Goal: Ask a question

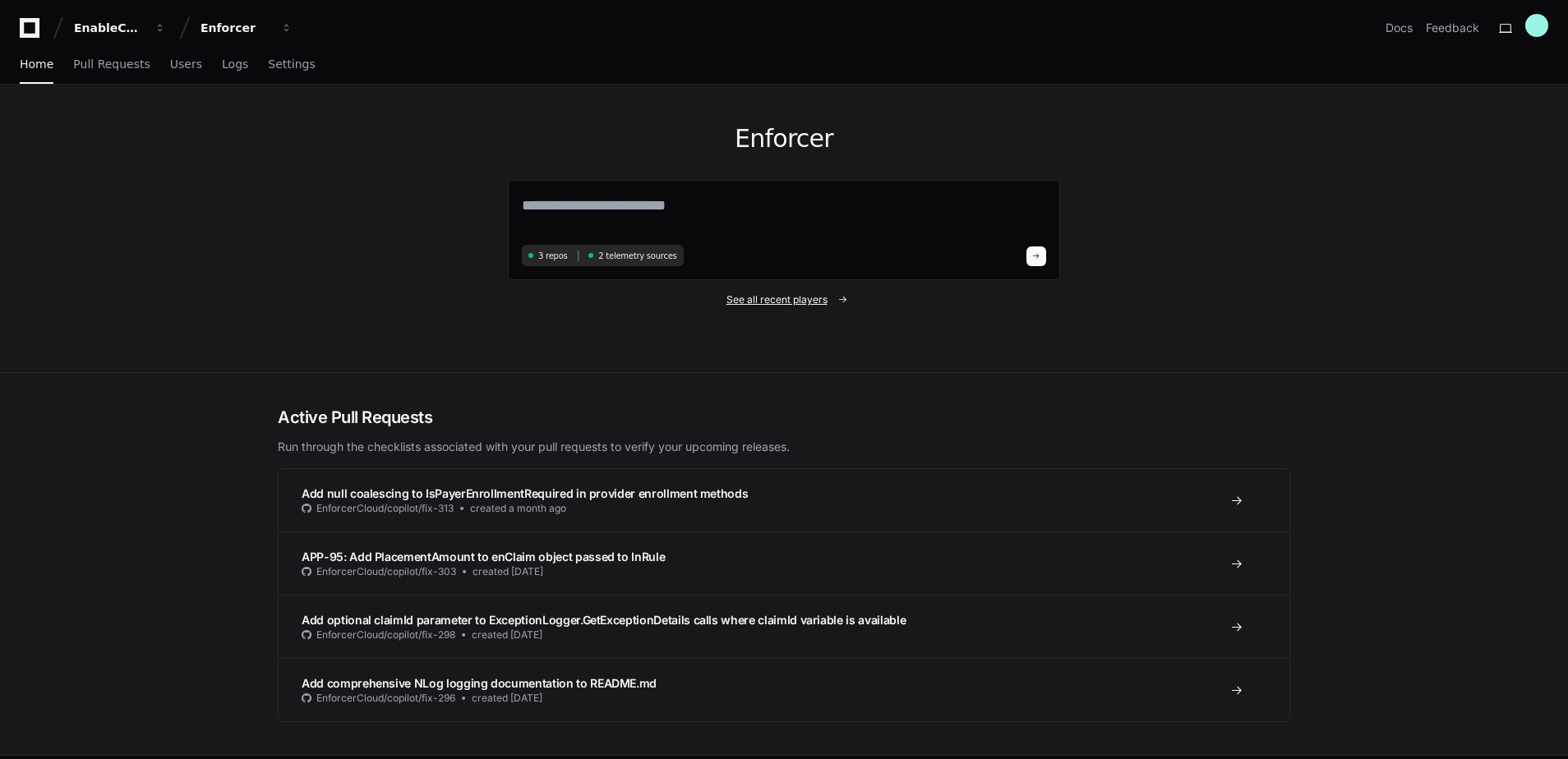
click at [745, 303] on span "See all recent players" at bounding box center [776, 300] width 101 height 14
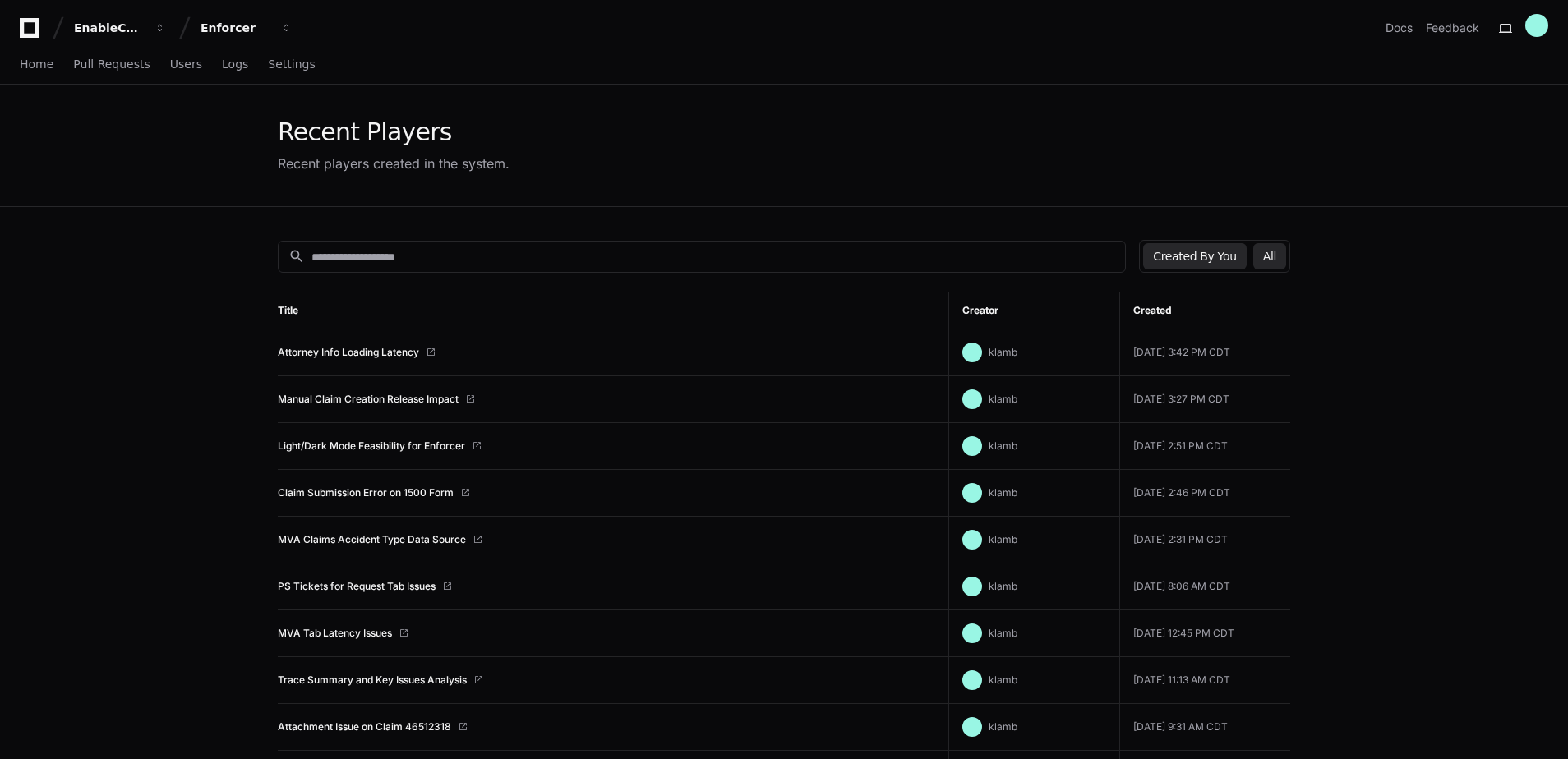
click at [1277, 255] on button "All" at bounding box center [1269, 256] width 33 height 26
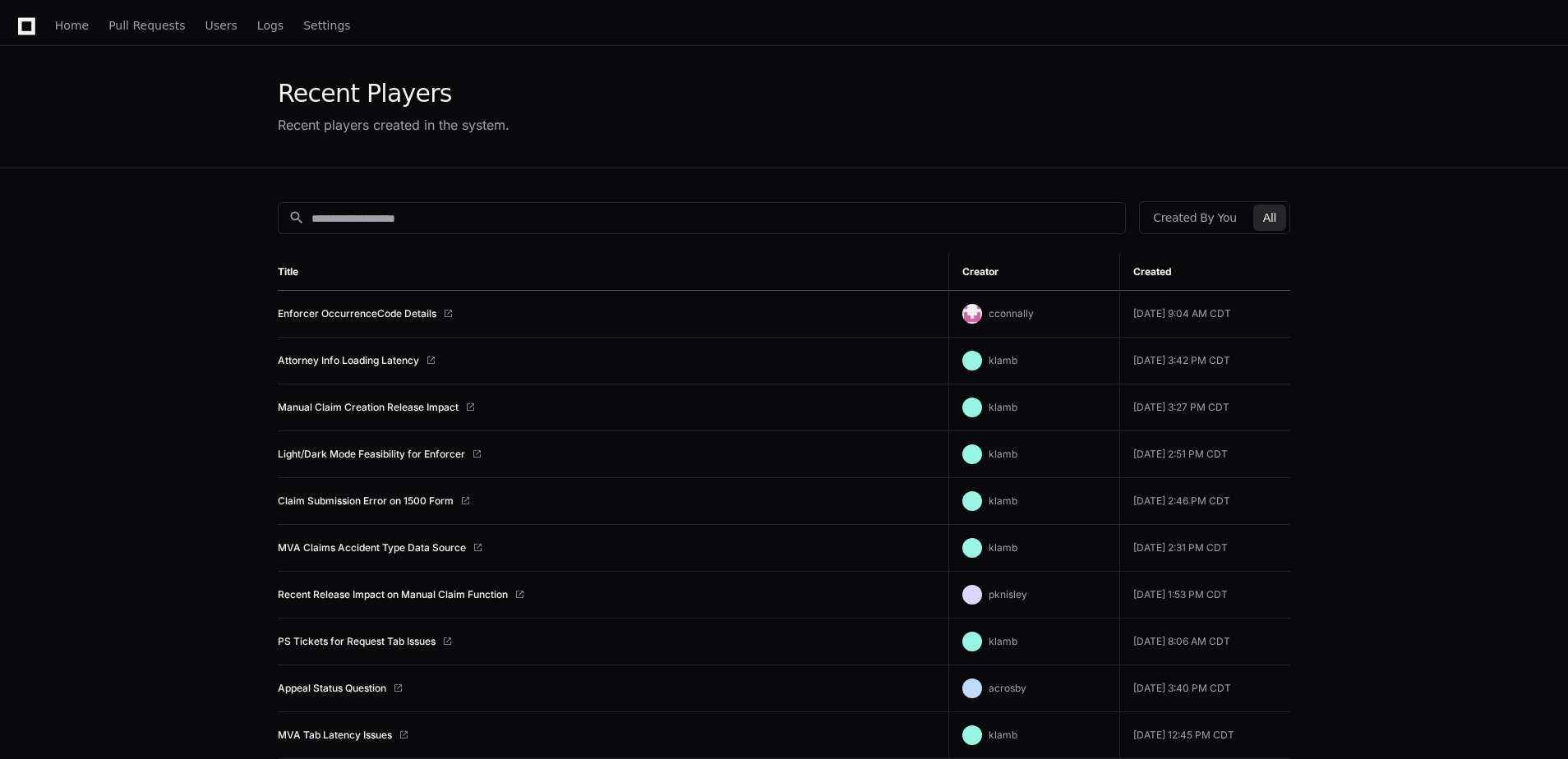
scroll to position [82, 0]
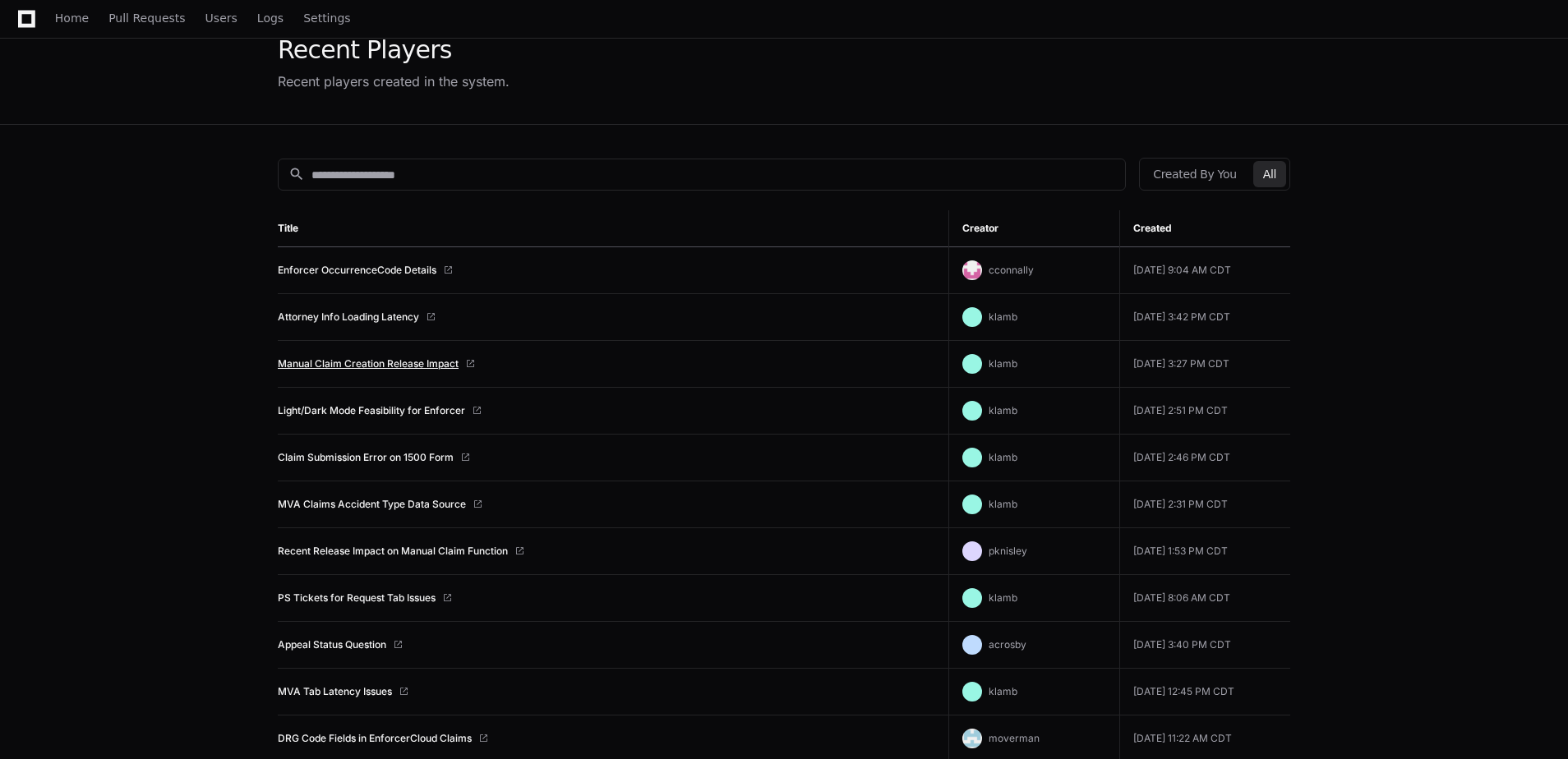
click at [341, 364] on link "Manual Claim Creation Release Impact" at bounding box center [367, 365] width 180 height 14
click at [60, 14] on span "Home" at bounding box center [71, 18] width 34 height 10
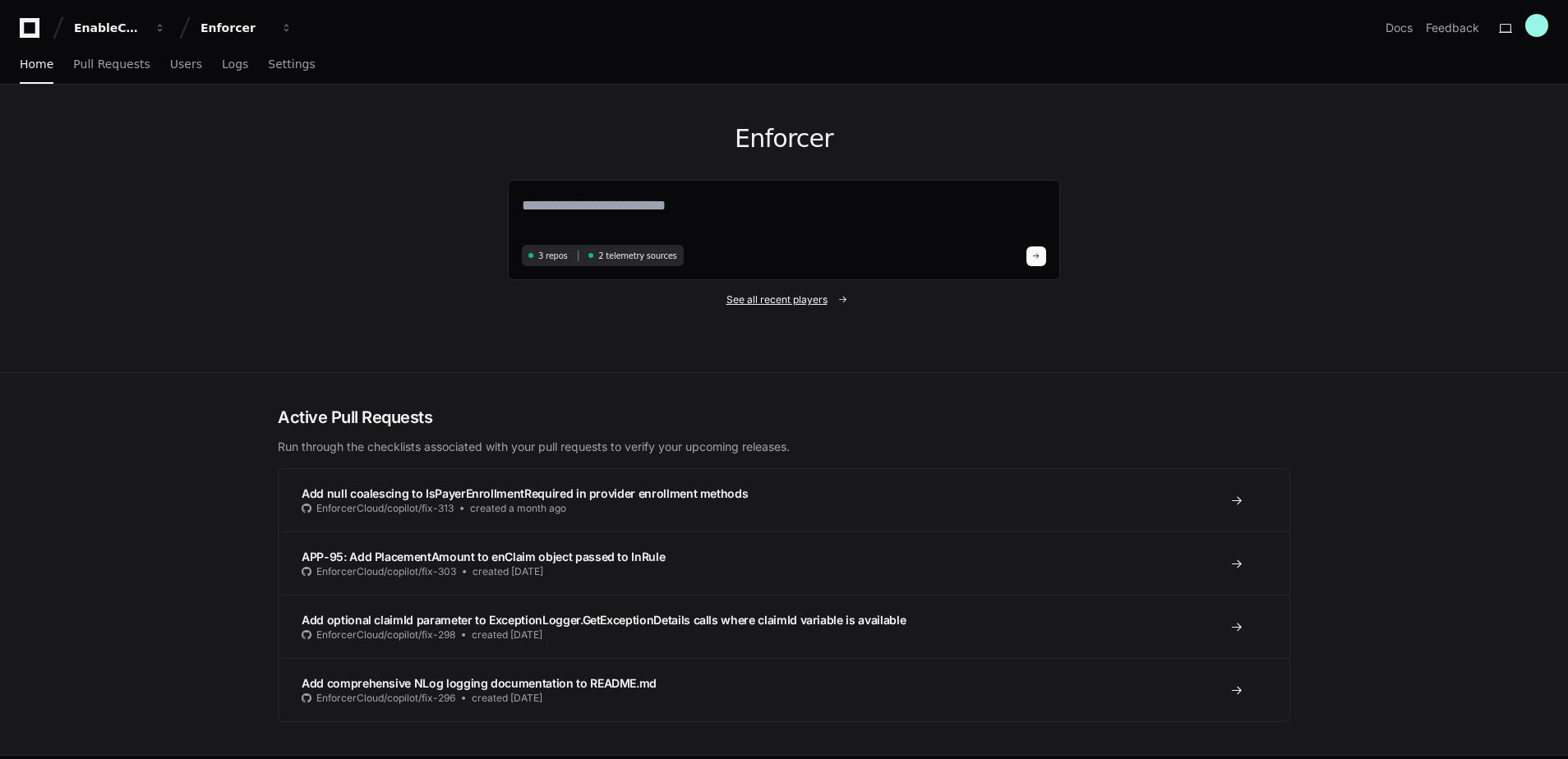
click at [742, 301] on span "See all recent players" at bounding box center [776, 300] width 101 height 14
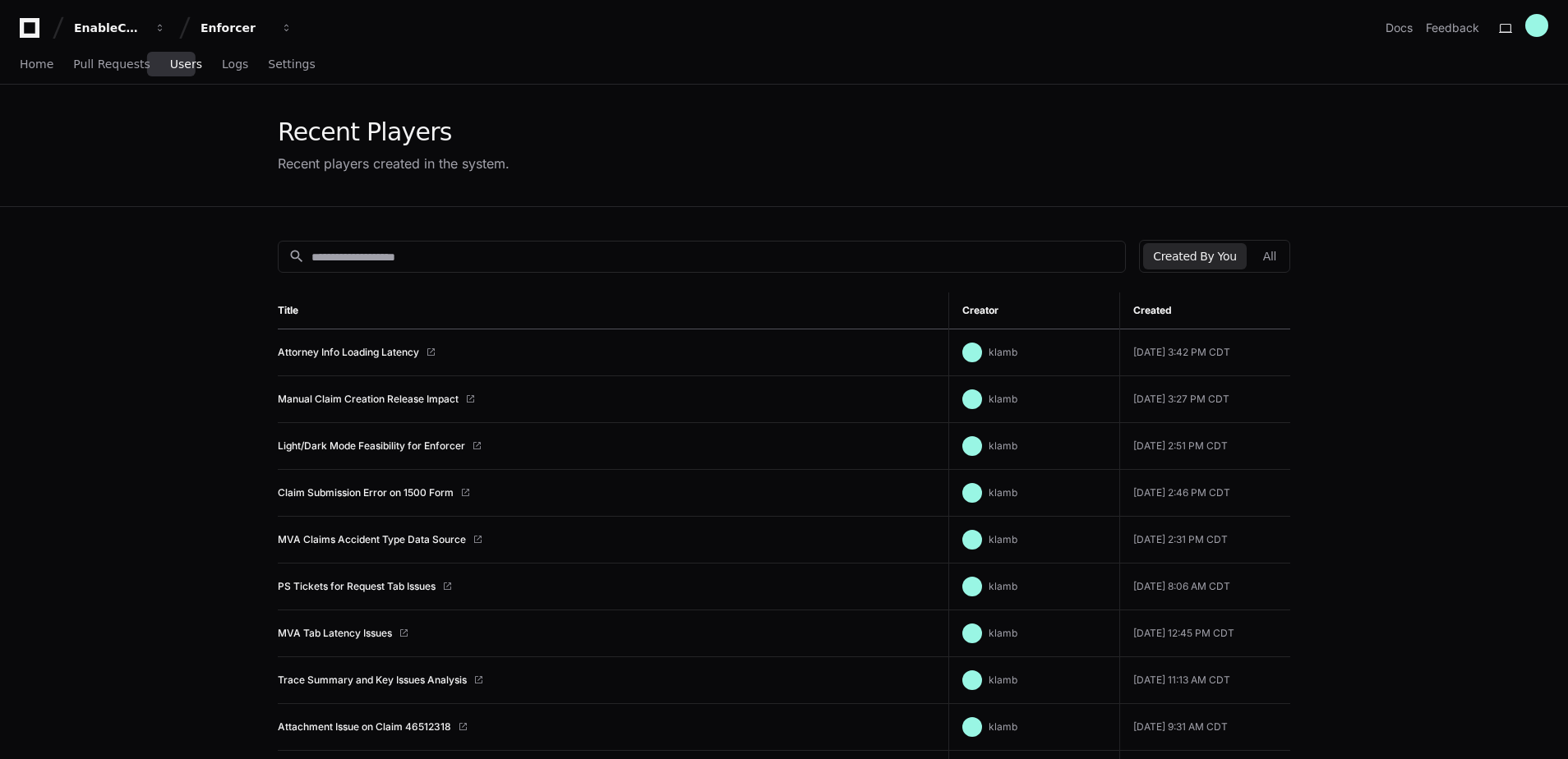
click at [171, 67] on span "Users" at bounding box center [185, 64] width 32 height 10
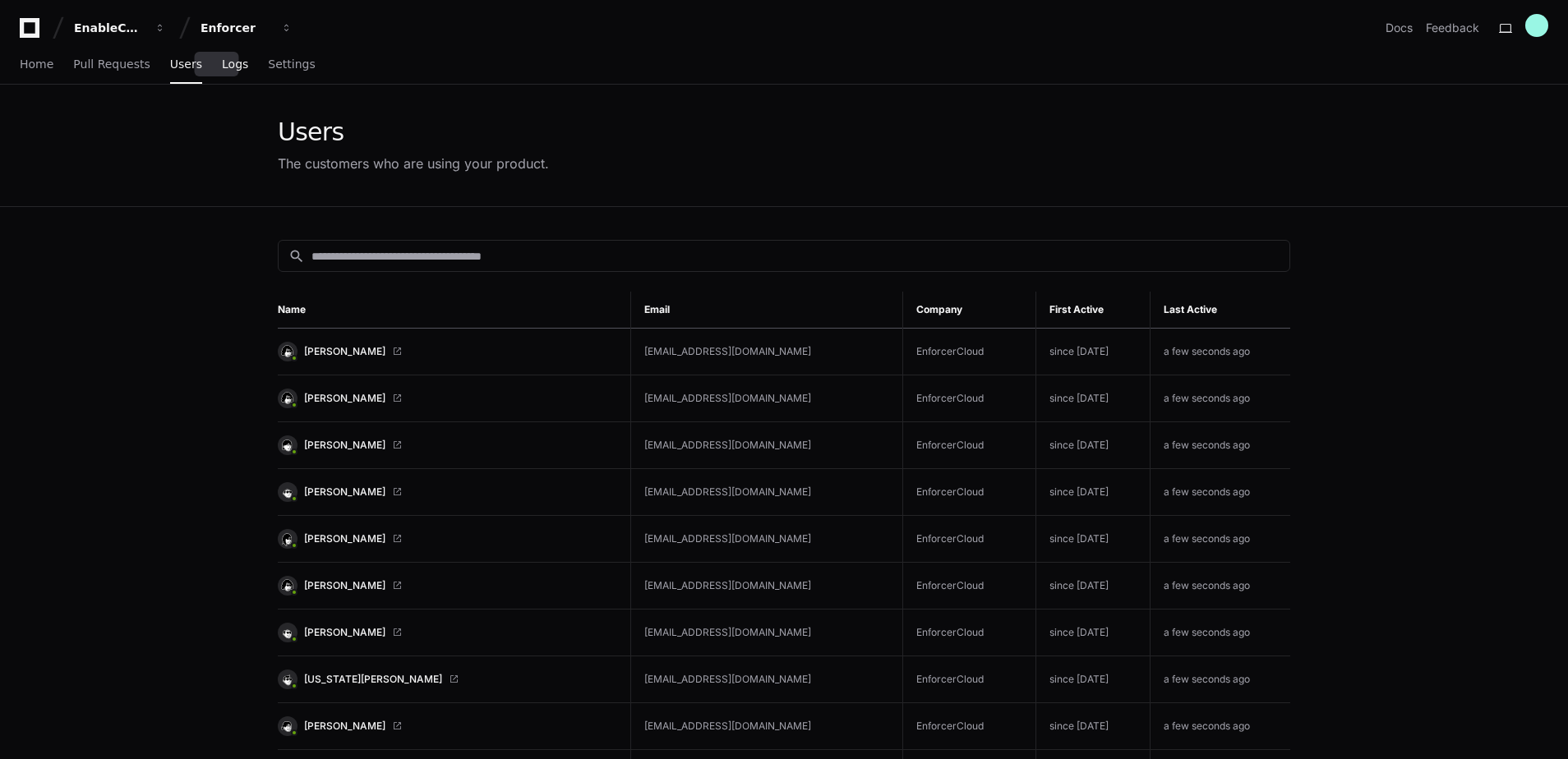
click at [222, 69] on span "Logs" at bounding box center [234, 64] width 26 height 10
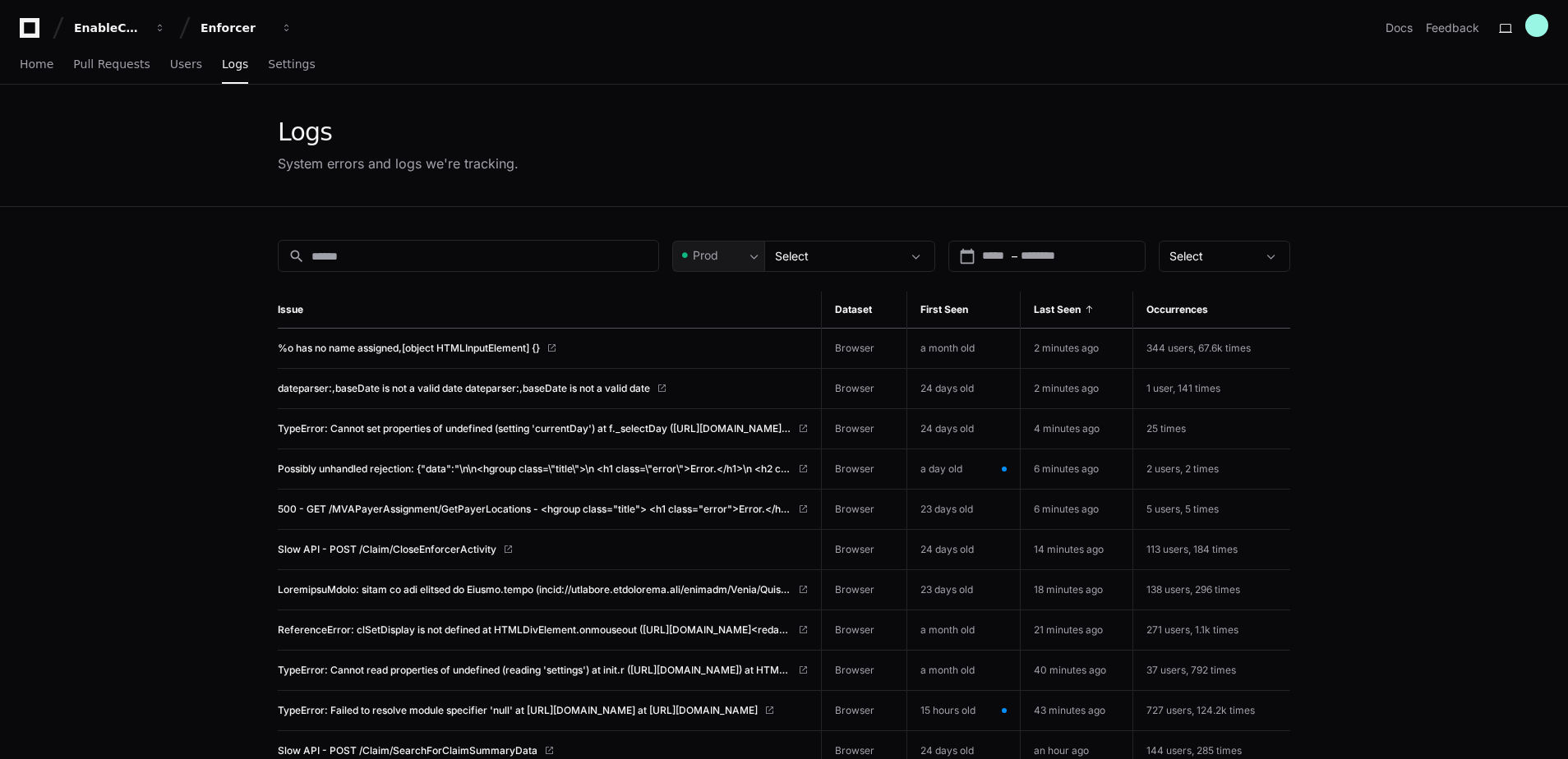
click at [211, 176] on div "Logs System errors and logs we're tracking." at bounding box center [784, 146] width 1568 height 122
click at [347, 248] on input at bounding box center [479, 256] width 337 height 16
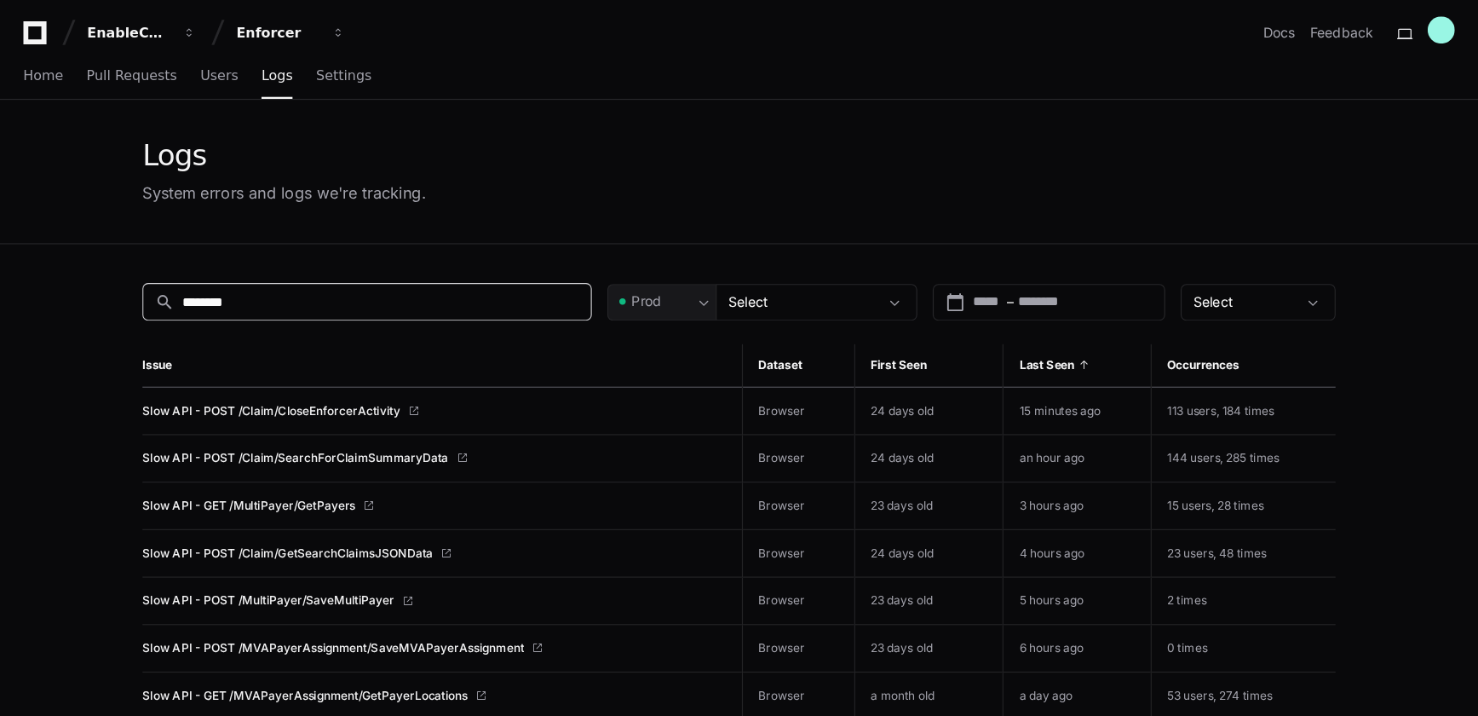
scroll to position [68, 0]
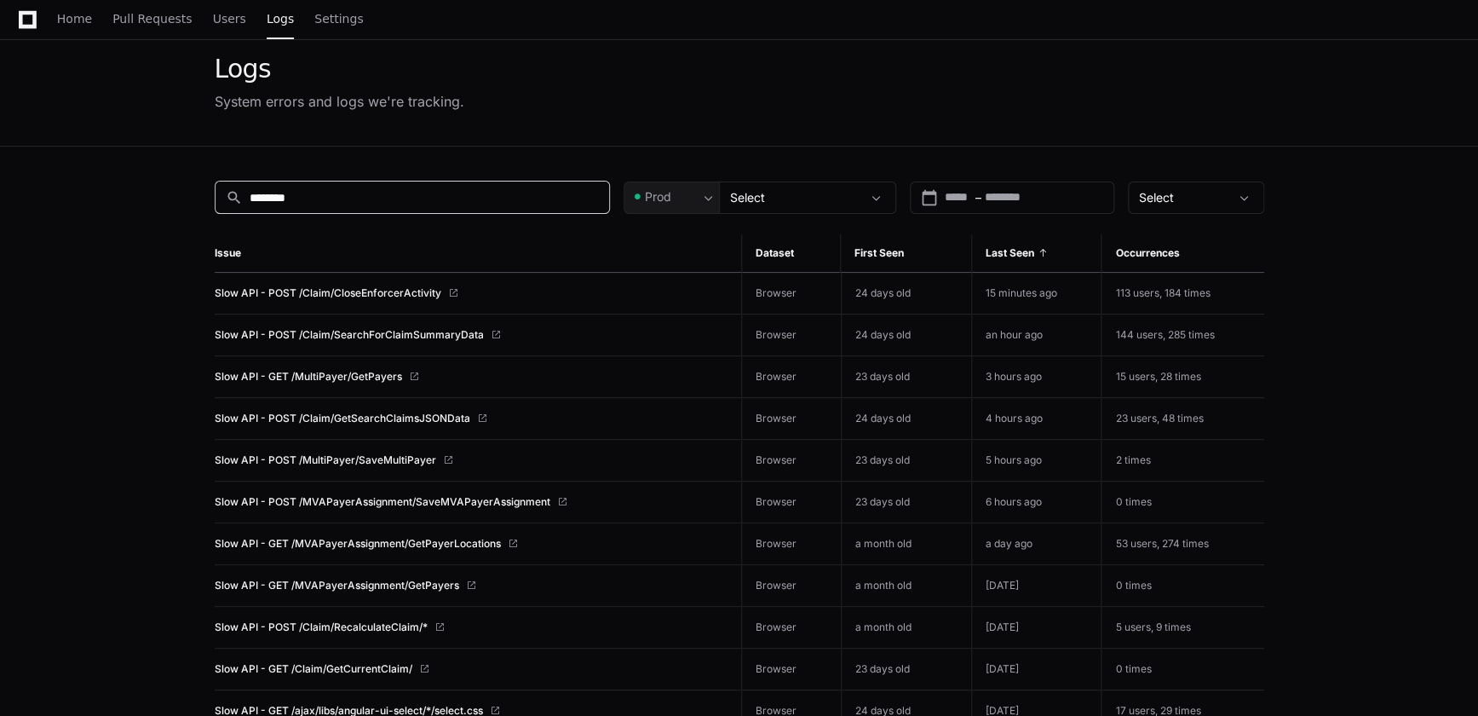
type input "********"
click at [367, 292] on span "Slow API - POST /Claim/CloseEnforcerActivity" at bounding box center [328, 293] width 227 height 14
click at [315, 292] on span "Slow API - POST /Claim/CloseEnforcerActivity" at bounding box center [328, 293] width 227 height 14
click at [53, 23] on div "Home Pull Requests Users Logs Settings" at bounding box center [190, 19] width 381 height 39
click at [74, 17] on span "Home" at bounding box center [74, 19] width 35 height 10
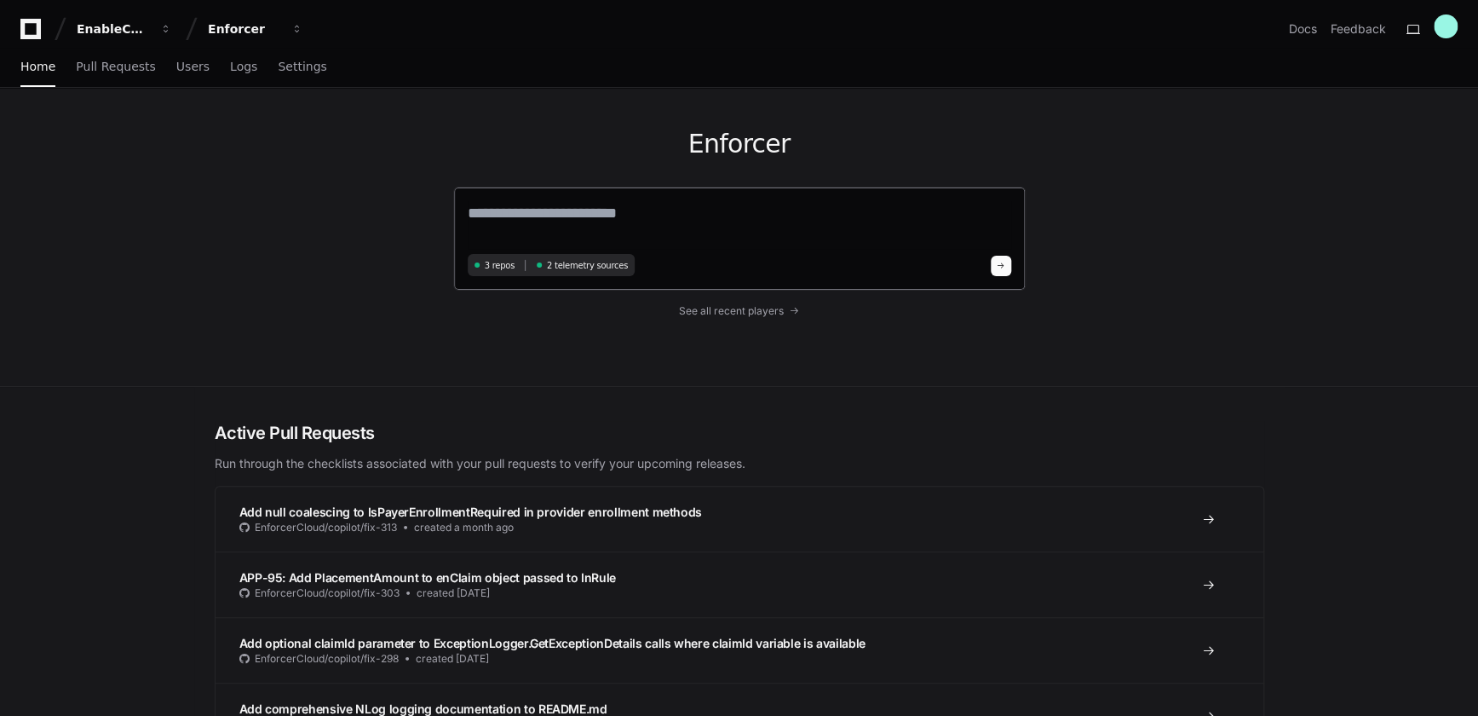
click at [551, 230] on textarea at bounding box center [740, 225] width 544 height 48
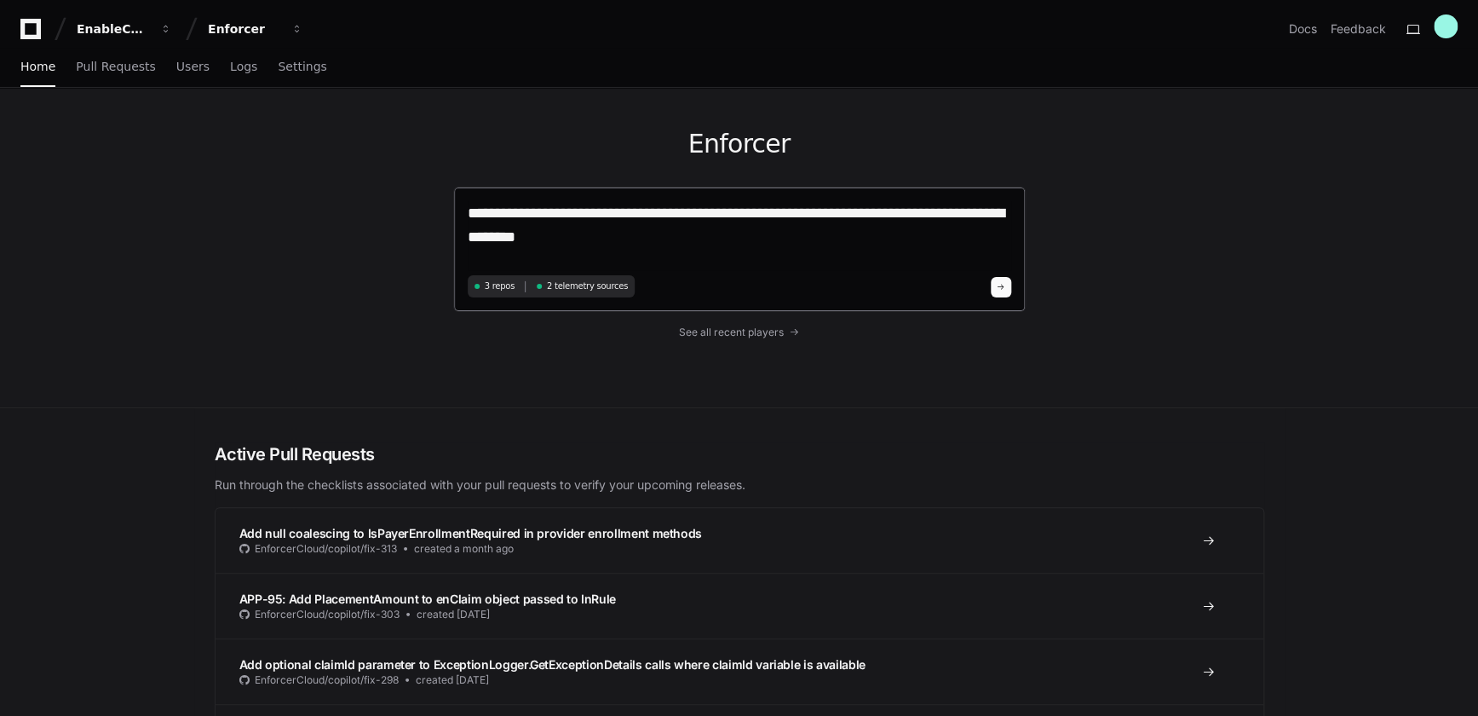
paste textarea "**********"
type textarea "**********"
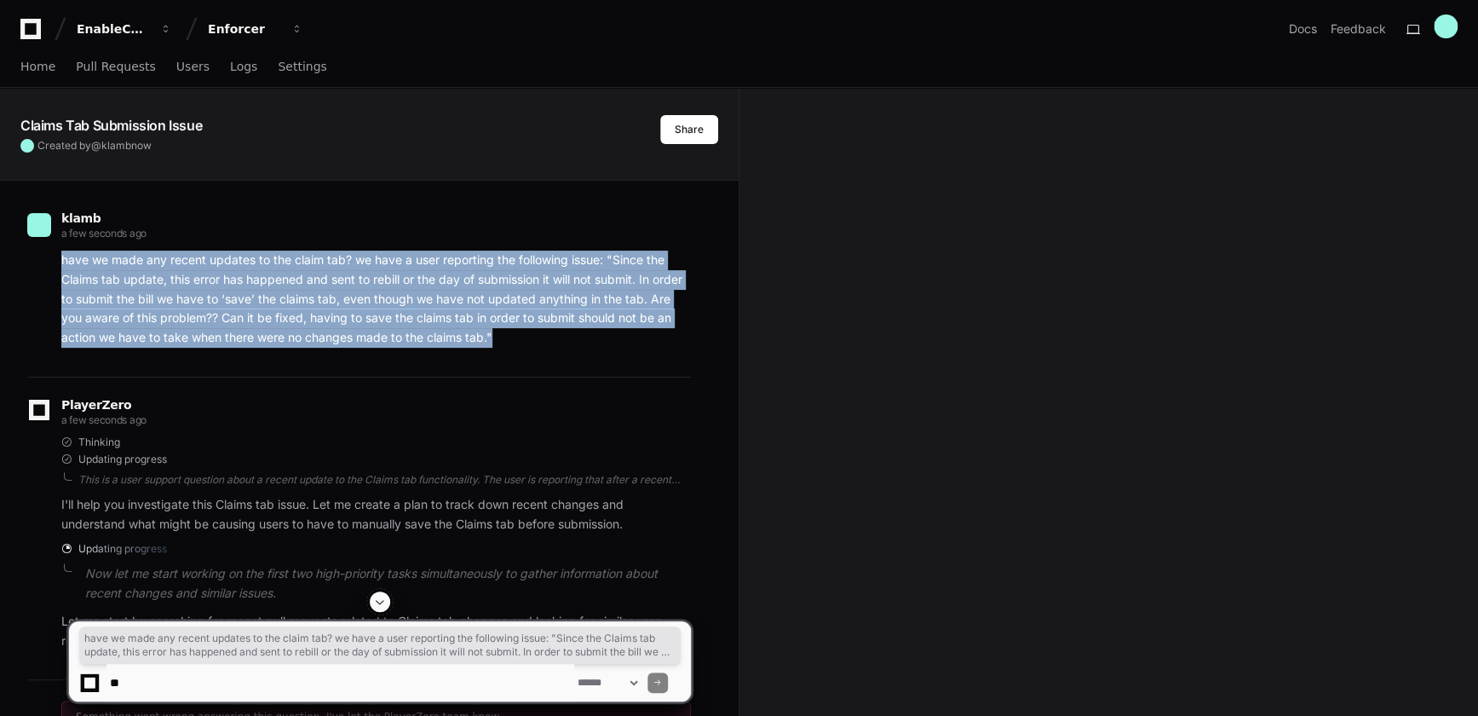
drag, startPoint x: 511, startPoint y: 335, endPoint x: 60, endPoint y: 265, distance: 457.0
click at [60, 265] on div "have we made any recent updates to the claim tab? we have a user reporting the …" at bounding box center [359, 299] width 664 height 97
copy p "have we made any recent updates to the claim tab? we have a user reporting the …"
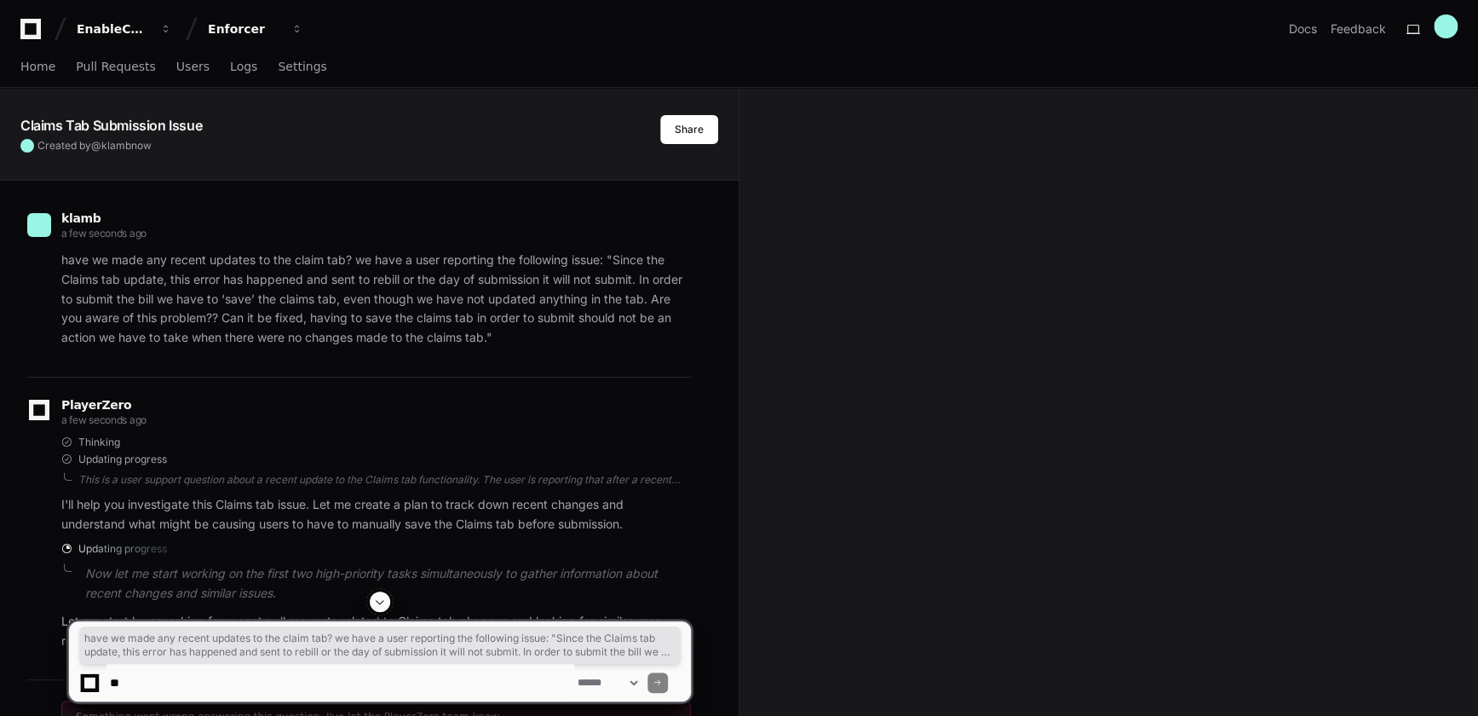
click at [387, 388] on div "PlayerZero a few seconds ago Thinking Updating progress This is a user support …" at bounding box center [359, 528] width 664 height 303
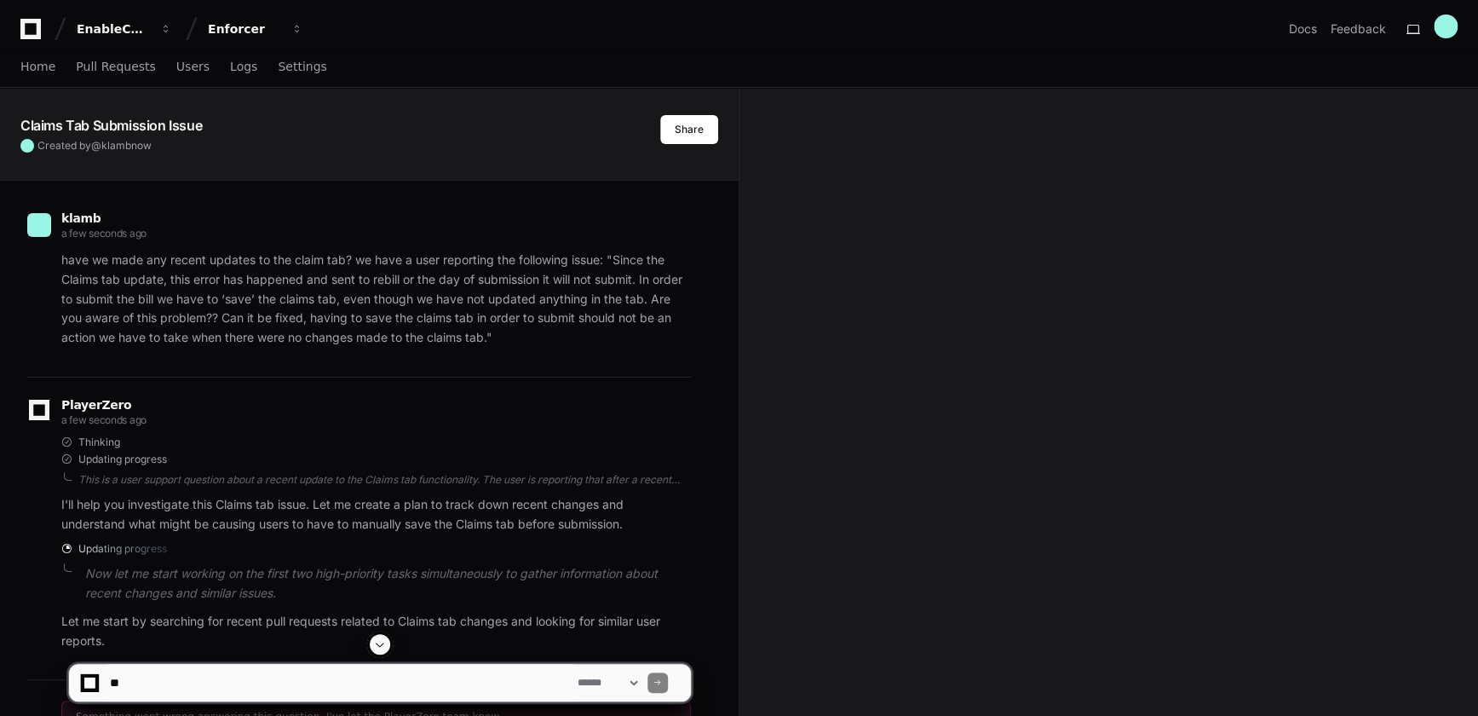
scroll to position [276, 0]
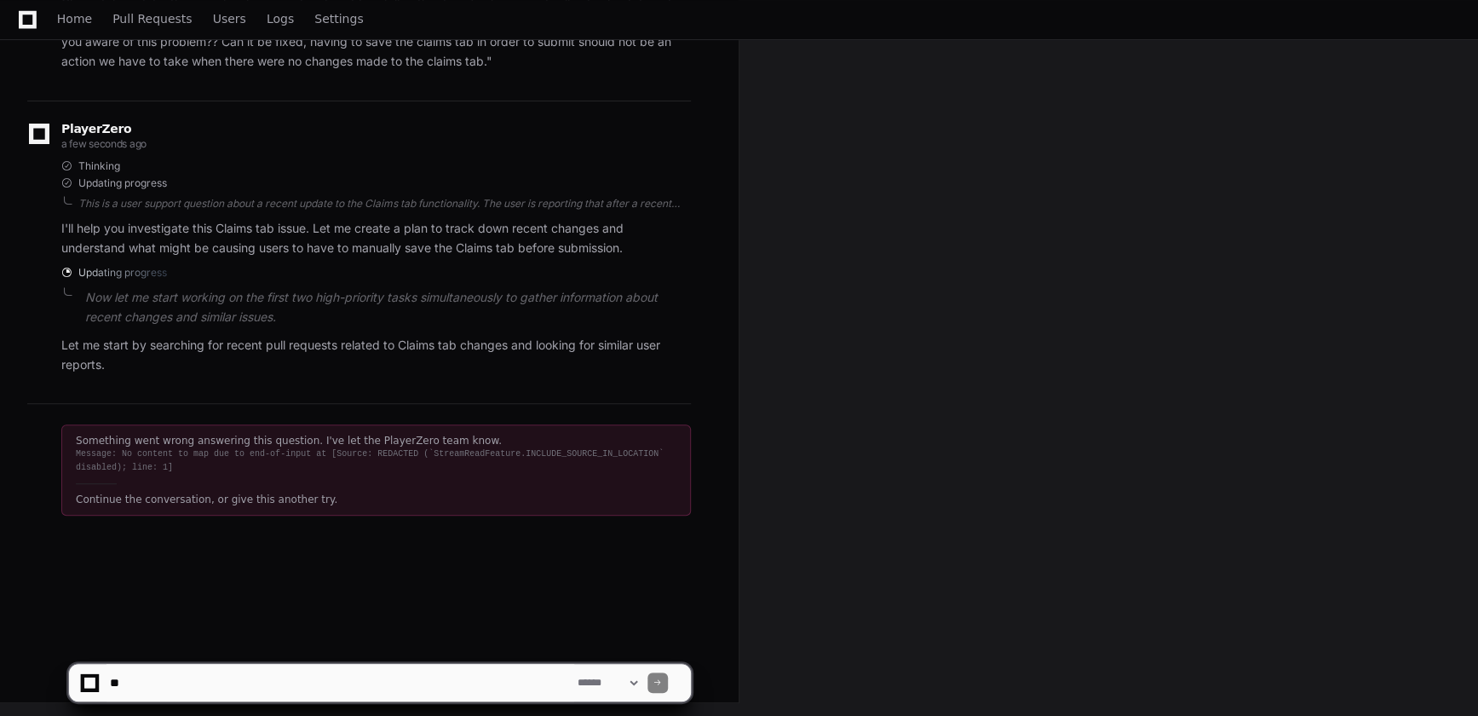
click at [189, 443] on div "Something went wrong answering this question. I've let the PlayerZero team know." at bounding box center [376, 441] width 601 height 14
click at [260, 545] on div "klamb a few seconds ago have we made any recent updates to the claim tab? we ha…" at bounding box center [369, 263] width 698 height 716
click at [157, 673] on textarea at bounding box center [341, 682] width 468 height 37
click at [250, 494] on div "Continue the conversation, or give this another try." at bounding box center [376, 500] width 601 height 14
click at [310, 504] on div "Continue the conversation, or give this another try." at bounding box center [376, 500] width 601 height 14
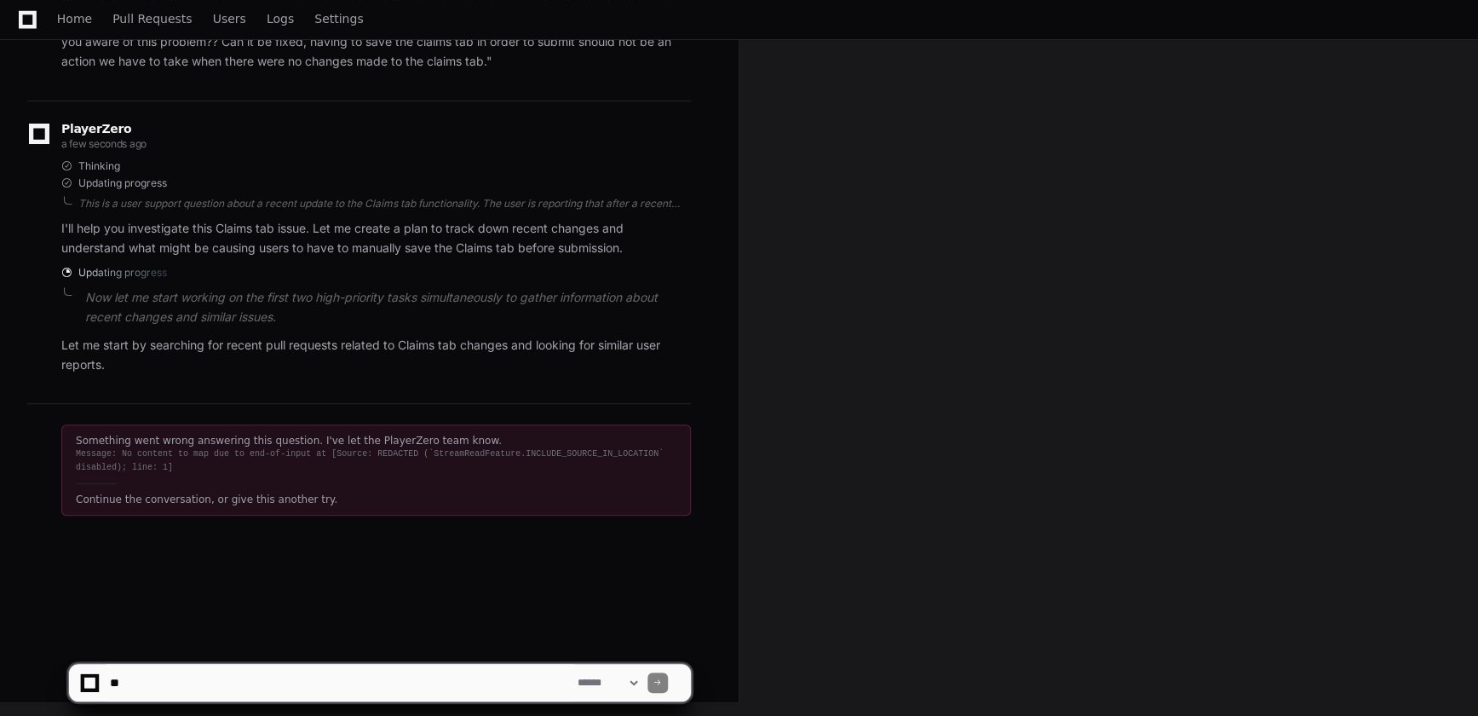
click at [84, 360] on p "Let me start by searching for recent pull requests related to Claims tab change…" at bounding box center [376, 355] width 630 height 39
click at [307, 683] on textarea at bounding box center [341, 682] width 468 height 37
paste textarea "**********"
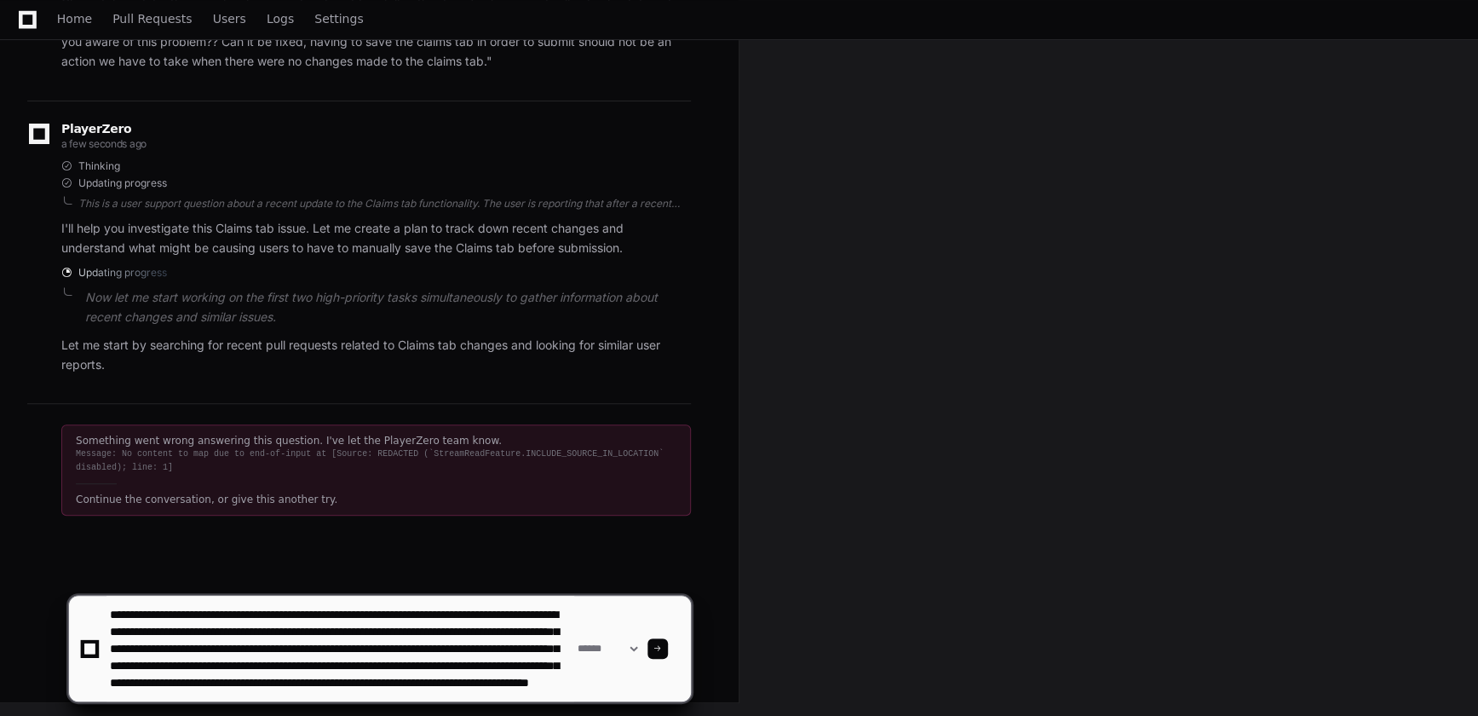
scroll to position [23, 0]
type textarea "**********"
click at [668, 653] on div at bounding box center [658, 648] width 20 height 20
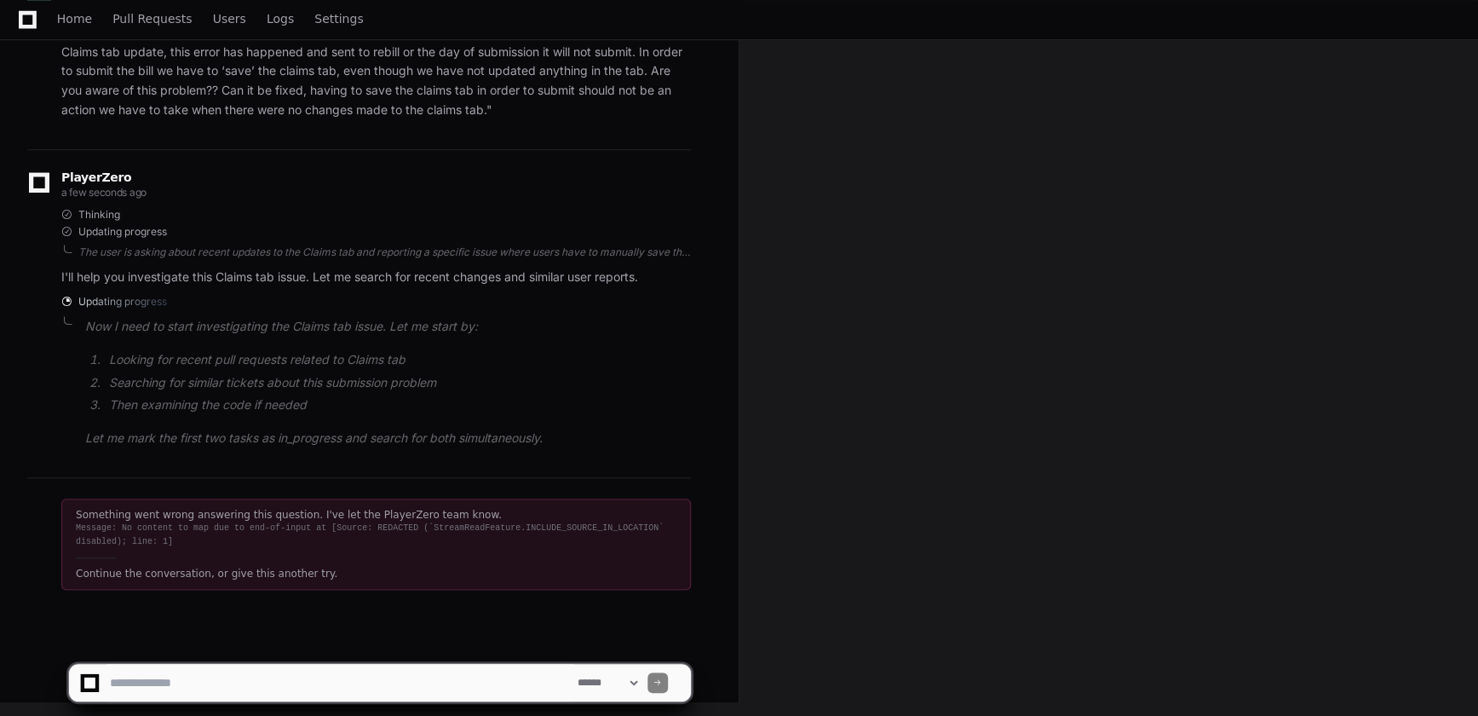
scroll to position [147, 0]
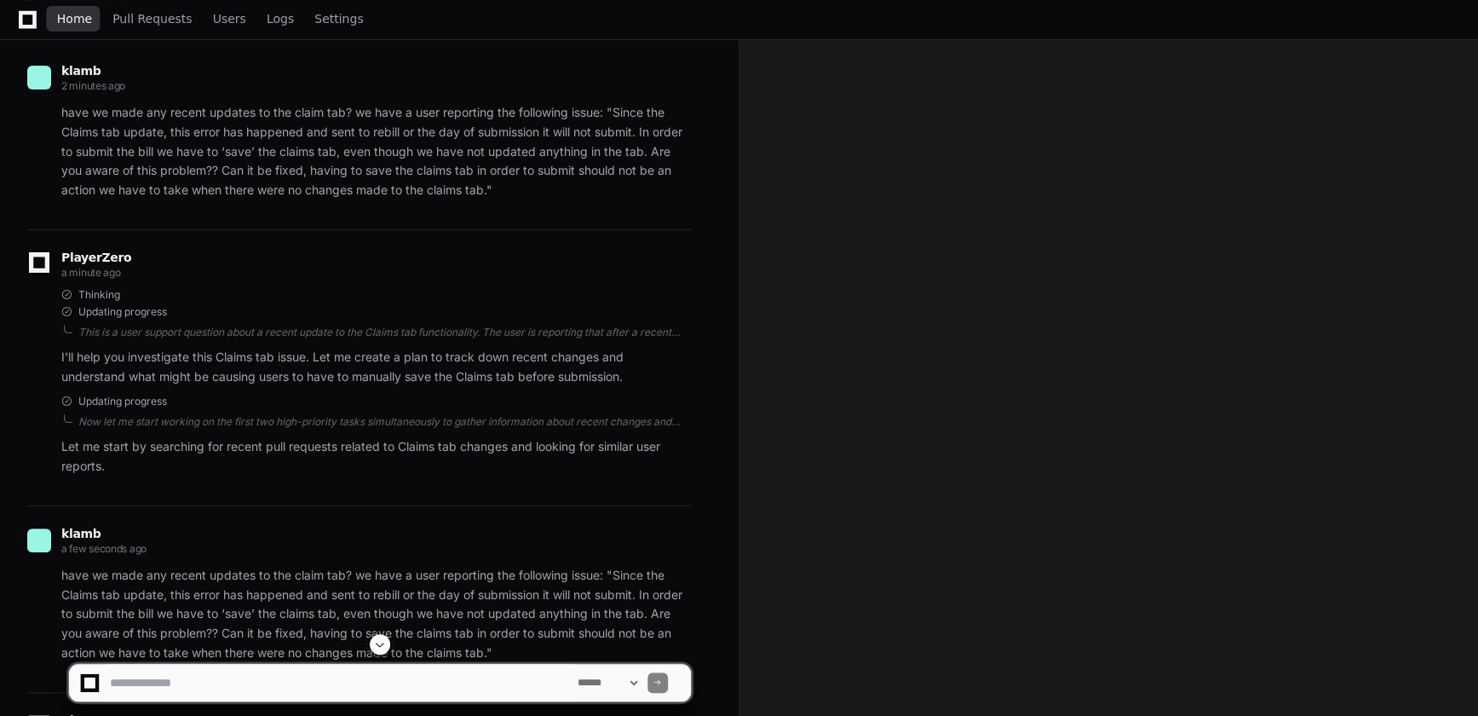
drag, startPoint x: 76, startPoint y: 17, endPoint x: 84, endPoint y: 43, distance: 26.9
click at [76, 17] on span "Home" at bounding box center [74, 19] width 35 height 10
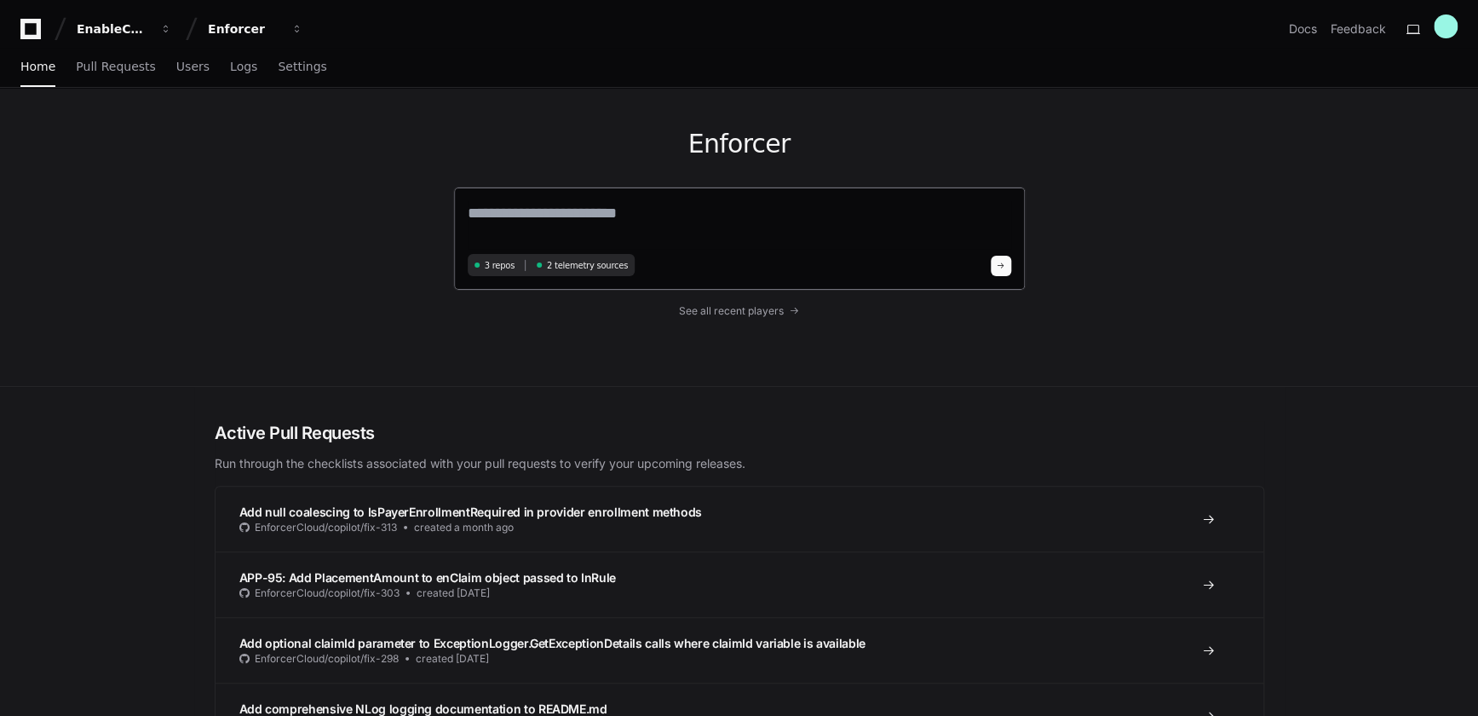
click at [672, 222] on textarea at bounding box center [740, 225] width 544 height 48
click at [756, 314] on span "See all recent players" at bounding box center [731, 309] width 105 height 14
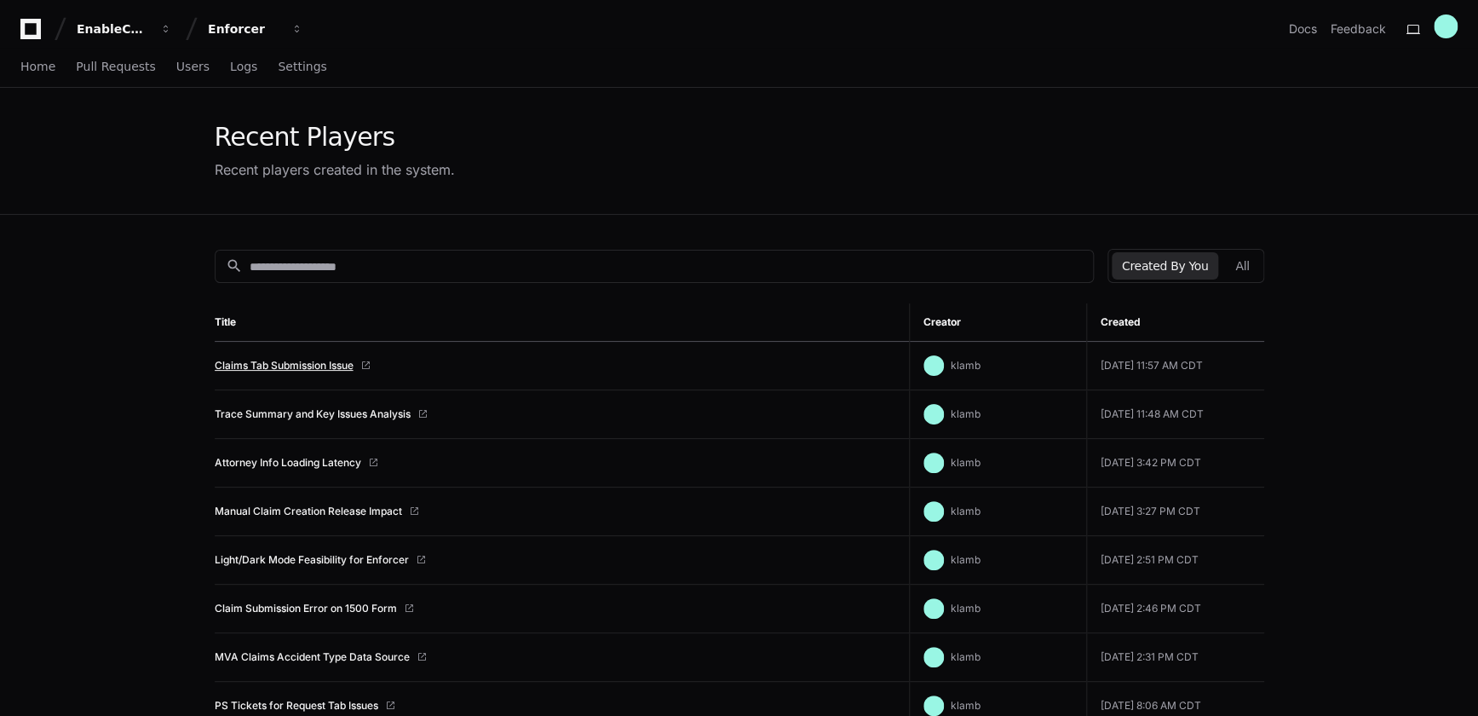
click at [283, 364] on link "Claims Tab Submission Issue" at bounding box center [284, 366] width 139 height 14
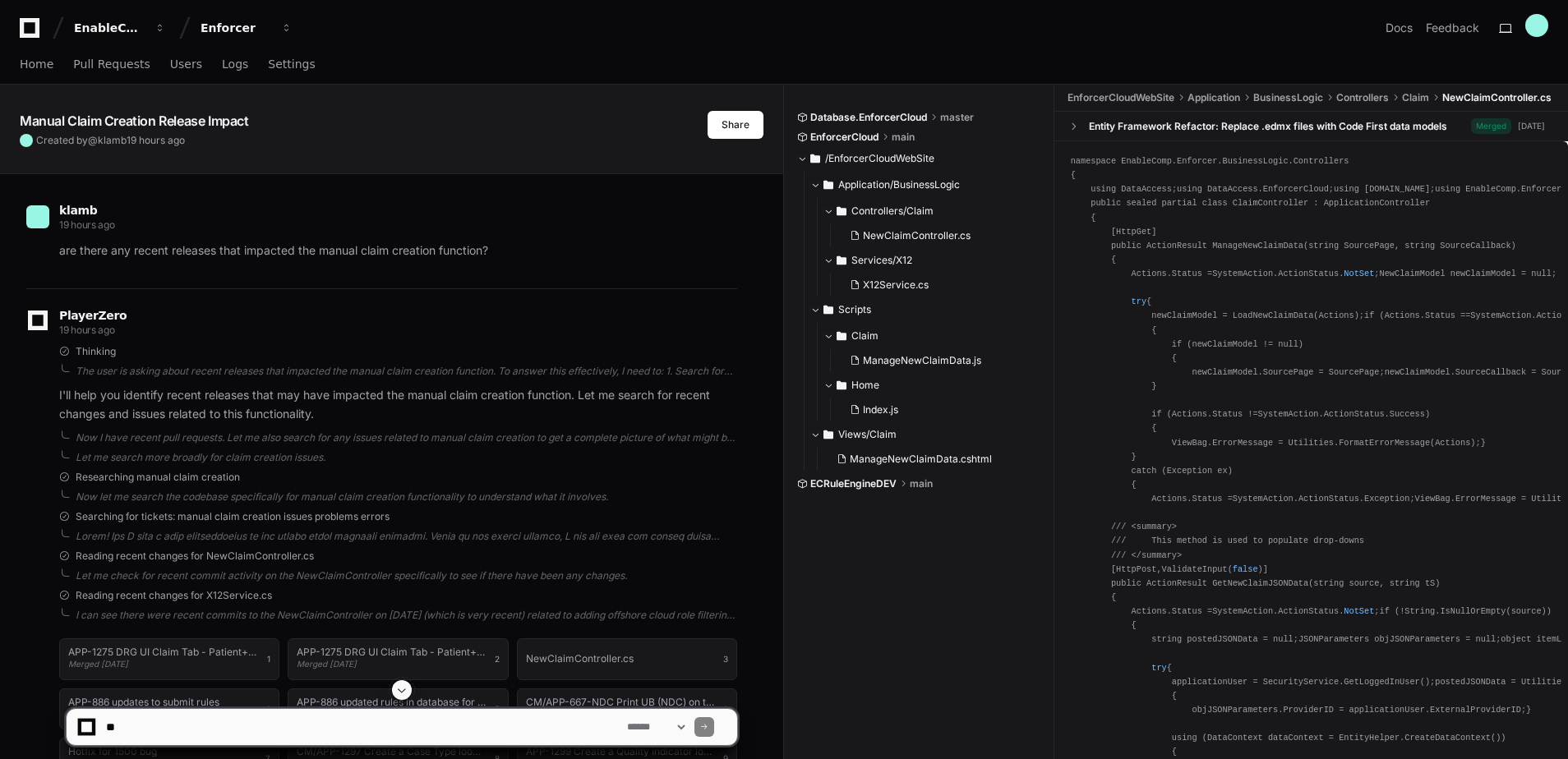
click at [405, 686] on span at bounding box center [402, 691] width 14 height 14
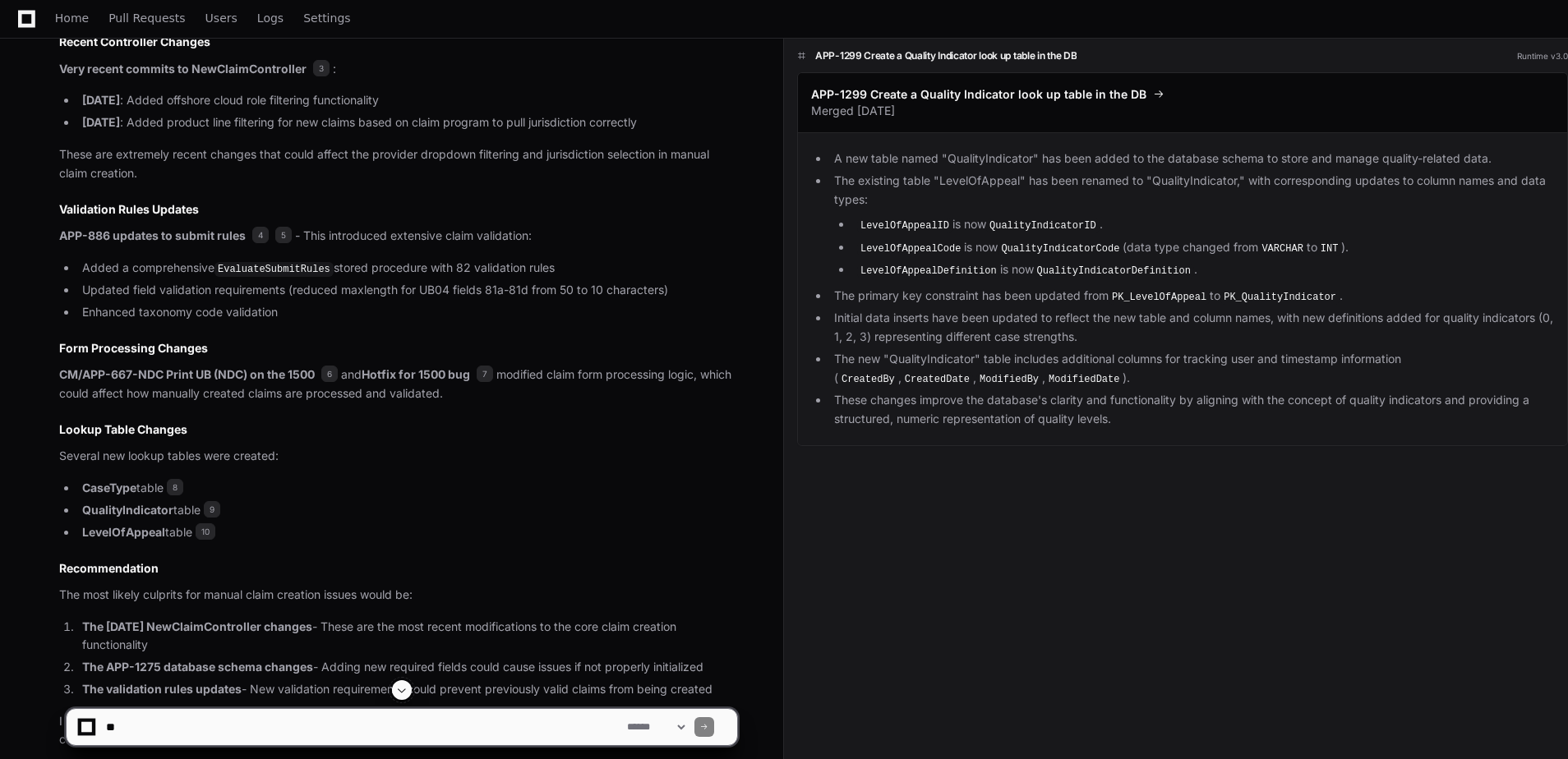
scroll to position [1213, 0]
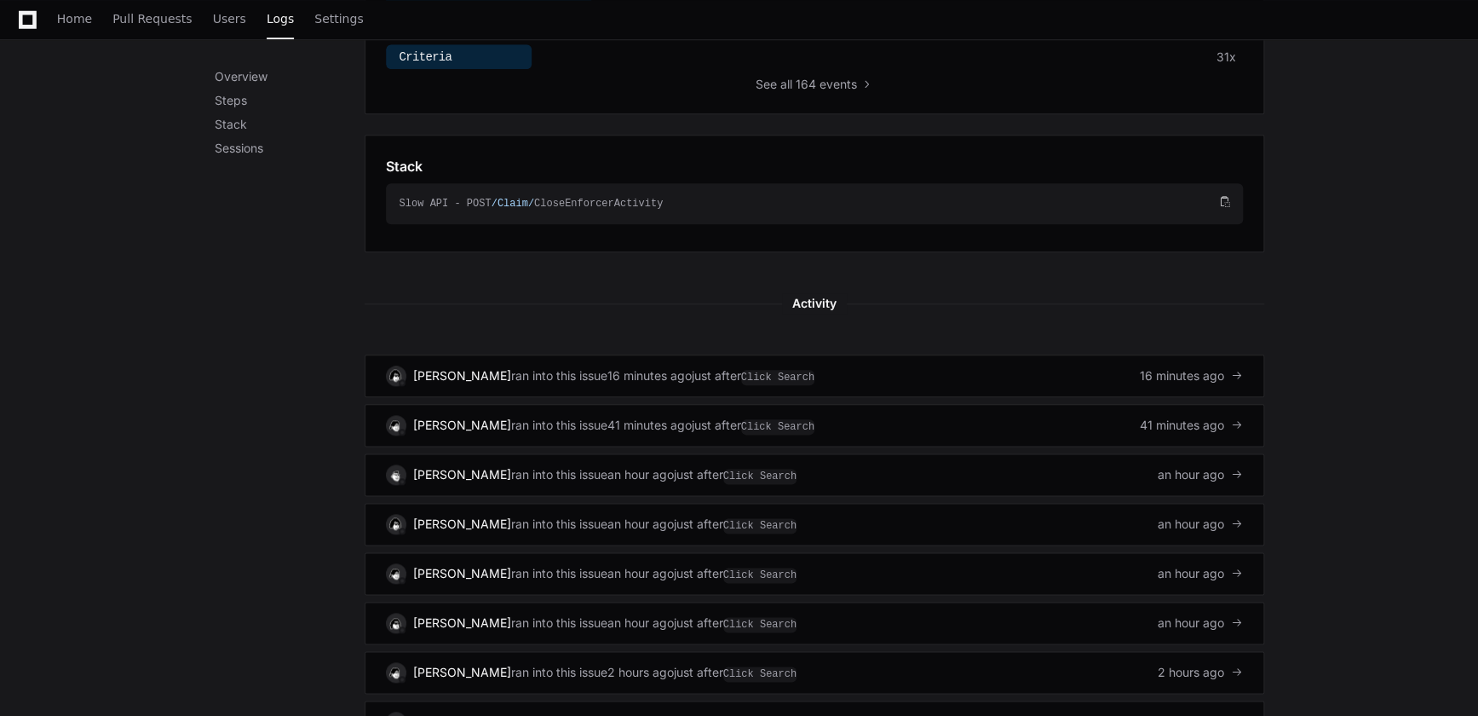
scroll to position [852, 0]
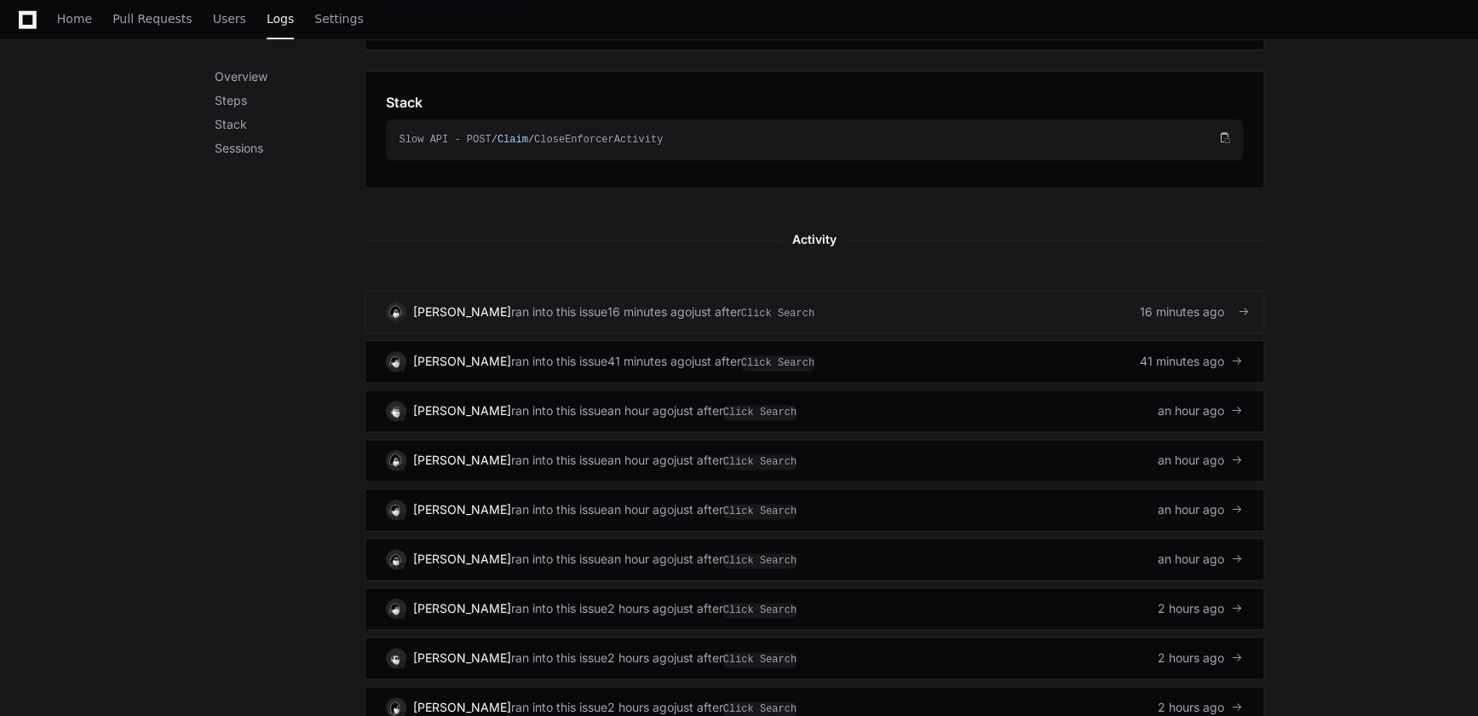
click at [511, 306] on span "ran into this issue" at bounding box center [559, 311] width 96 height 17
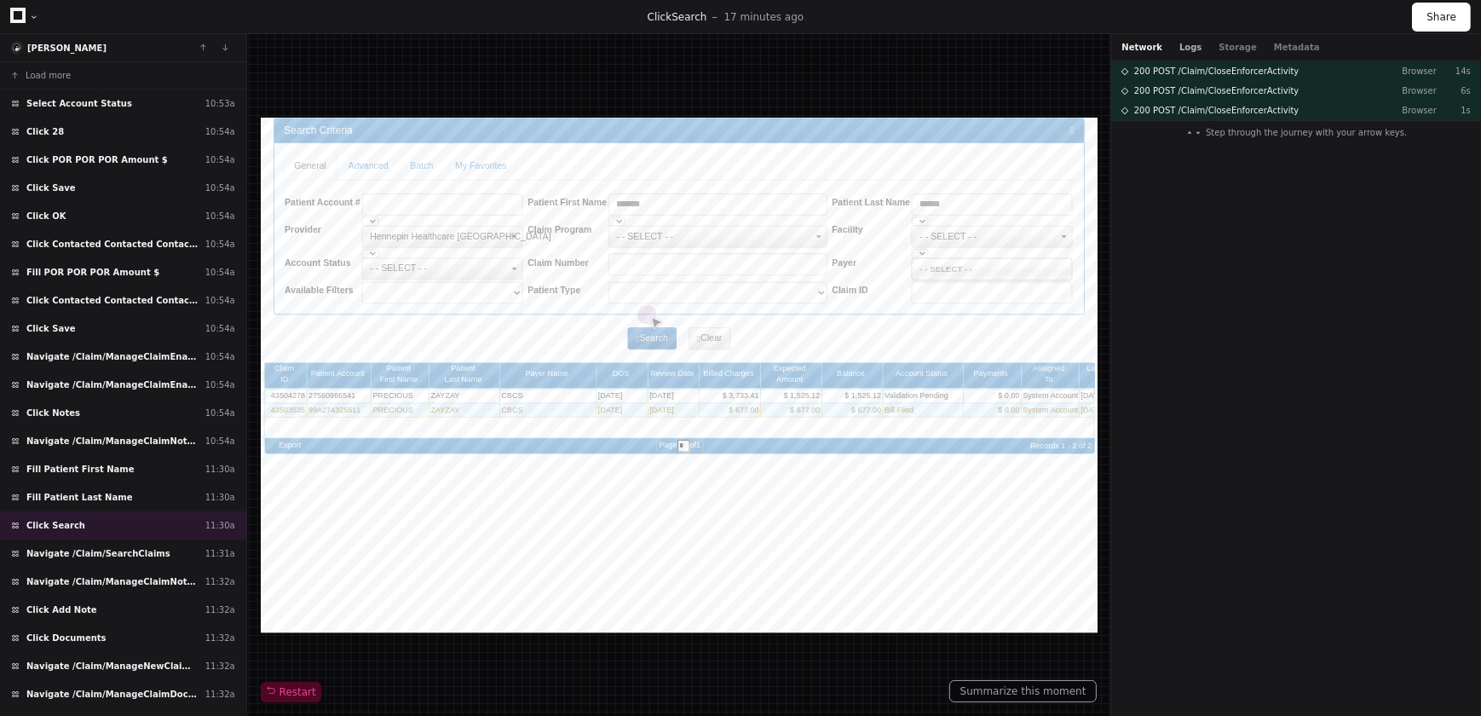
click at [1179, 46] on button "Logs" at bounding box center [1190, 47] width 22 height 13
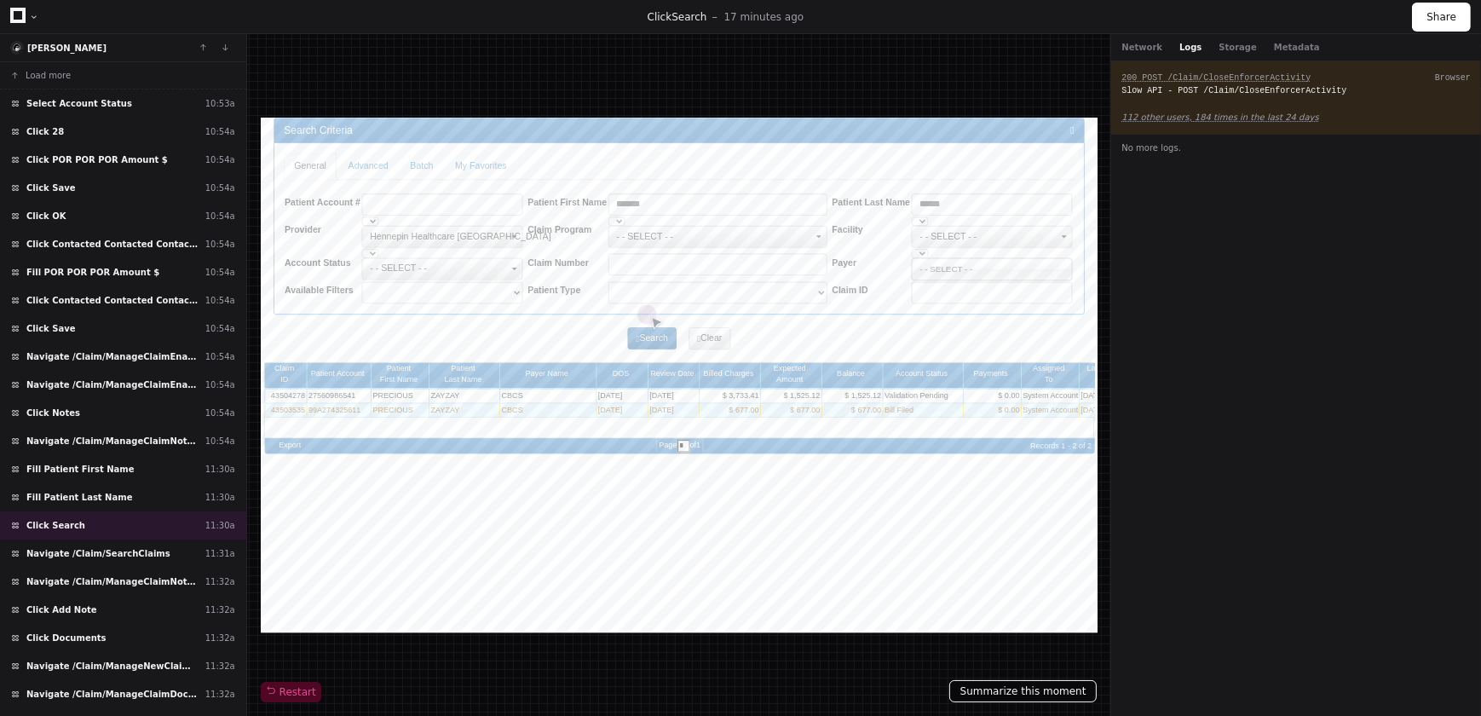
click at [1043, 688] on button "Summarize this moment" at bounding box center [1023, 691] width 148 height 22
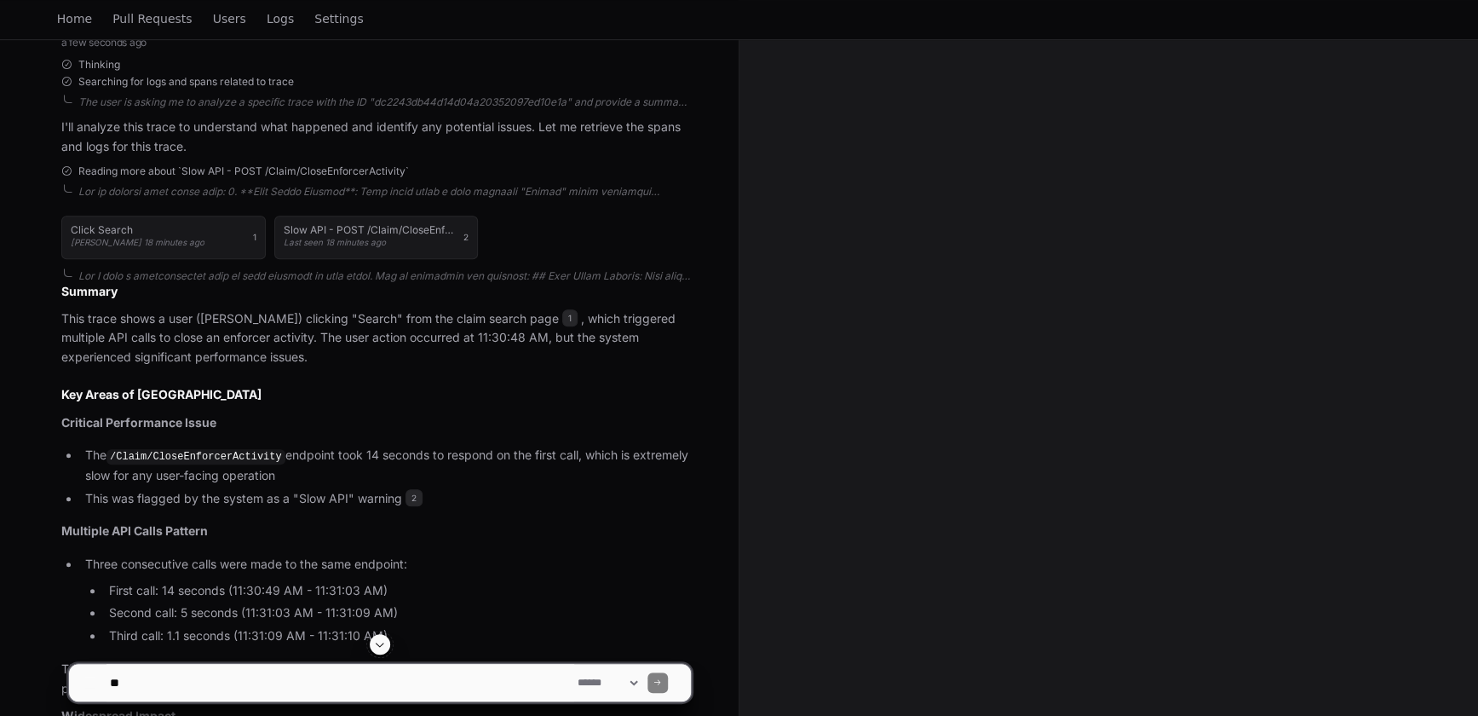
scroll to position [377, 0]
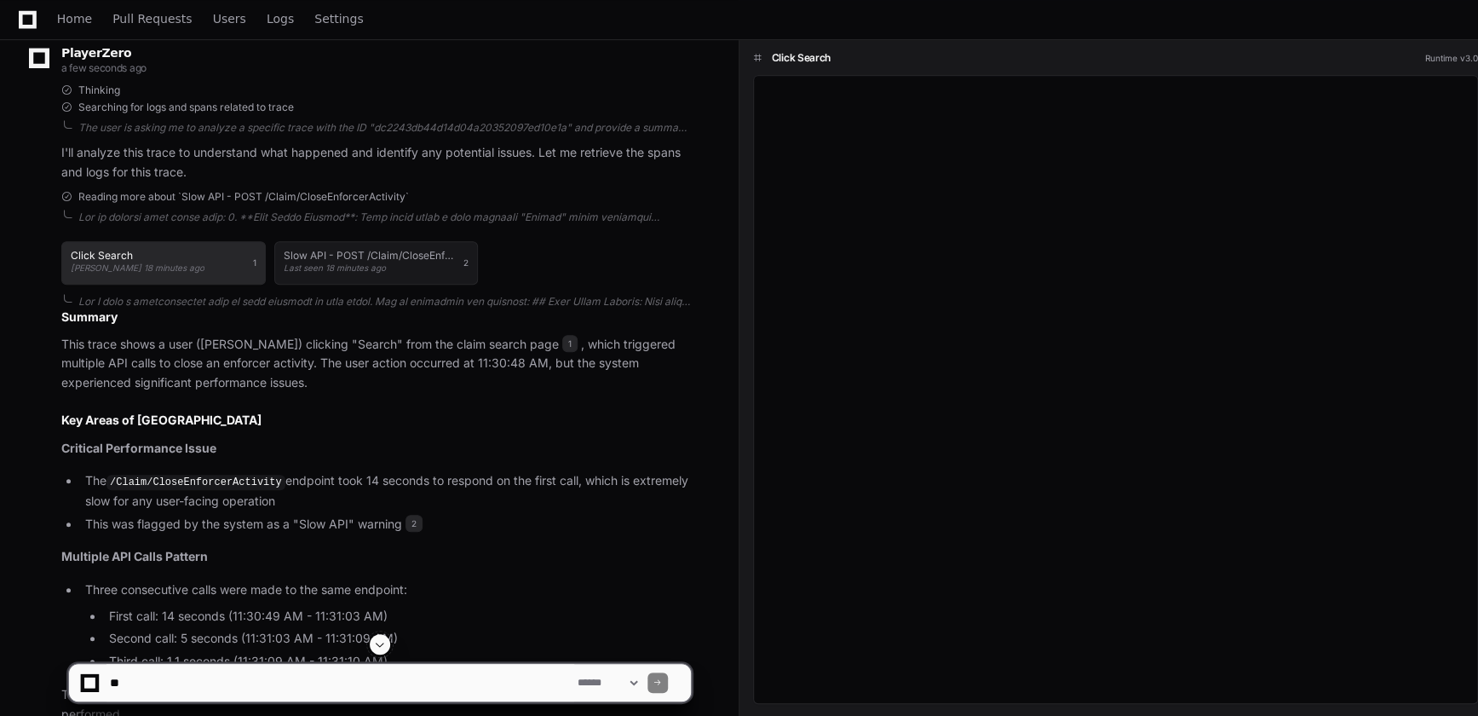
click at [184, 256] on h1 "Click Search" at bounding box center [138, 256] width 134 height 10
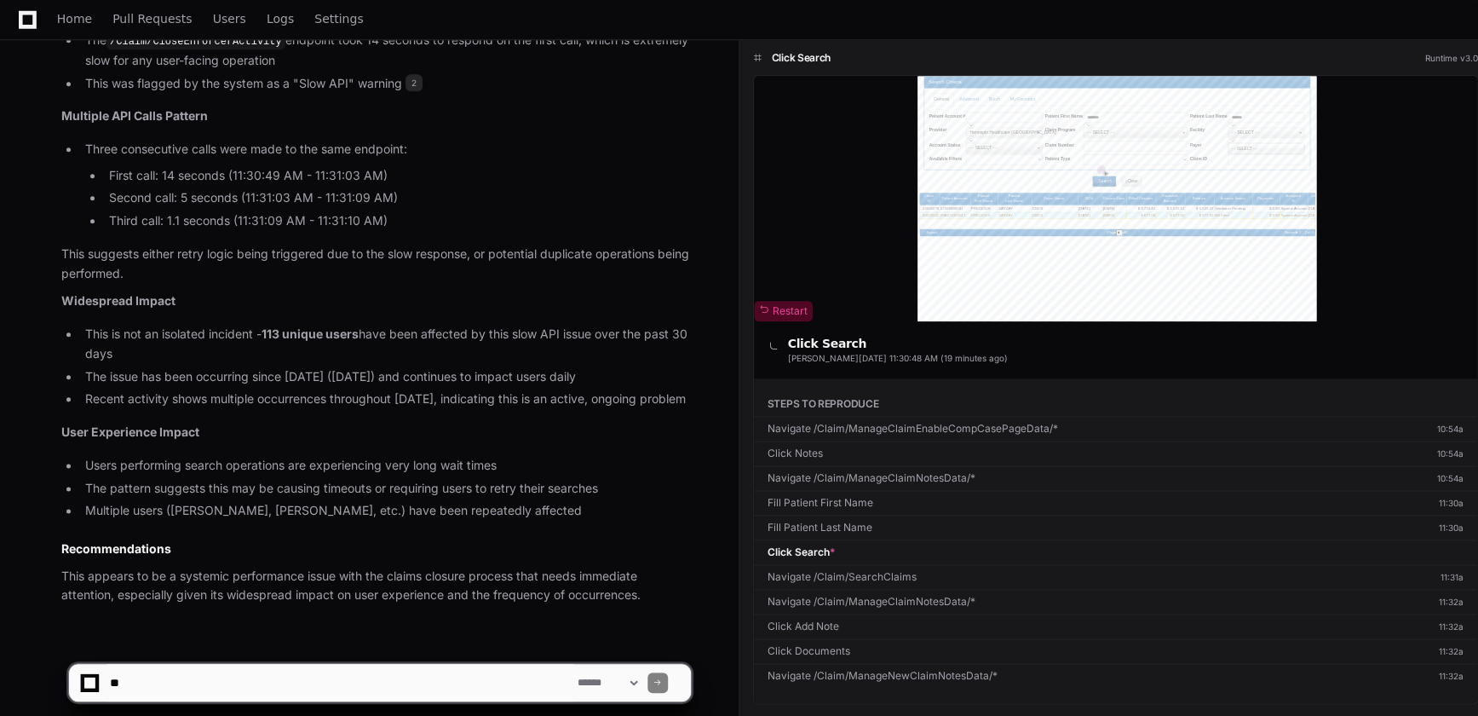
scroll to position [843, 0]
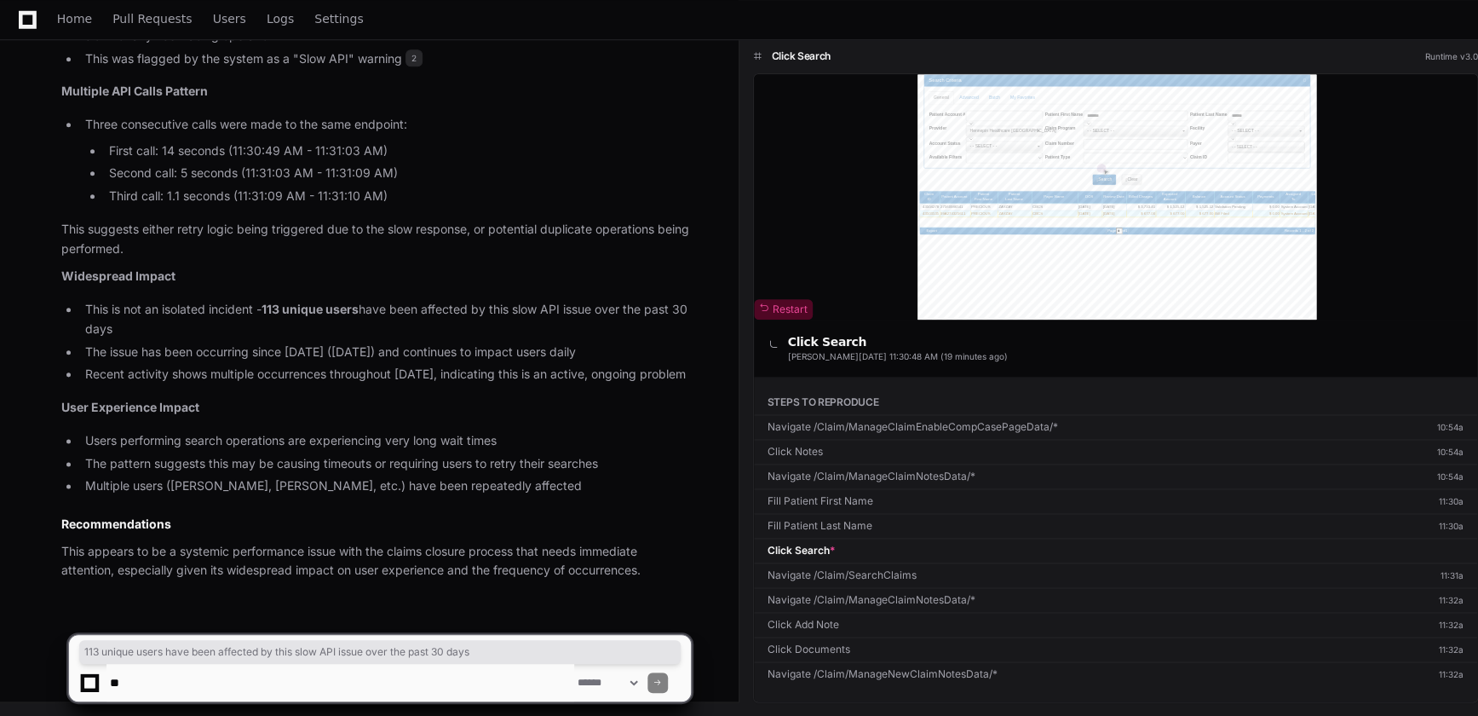
drag, startPoint x: 266, startPoint y: 305, endPoint x: 369, endPoint y: 322, distance: 104.5
click at [369, 322] on li "This is not an isolated incident - 113 unique users have been affected by this …" at bounding box center [385, 319] width 611 height 39
drag, startPoint x: 369, startPoint y: 322, endPoint x: 360, endPoint y: 334, distance: 15.2
click at [360, 334] on li "This is not an isolated incident - 113 unique users have been affected by this …" at bounding box center [385, 319] width 611 height 39
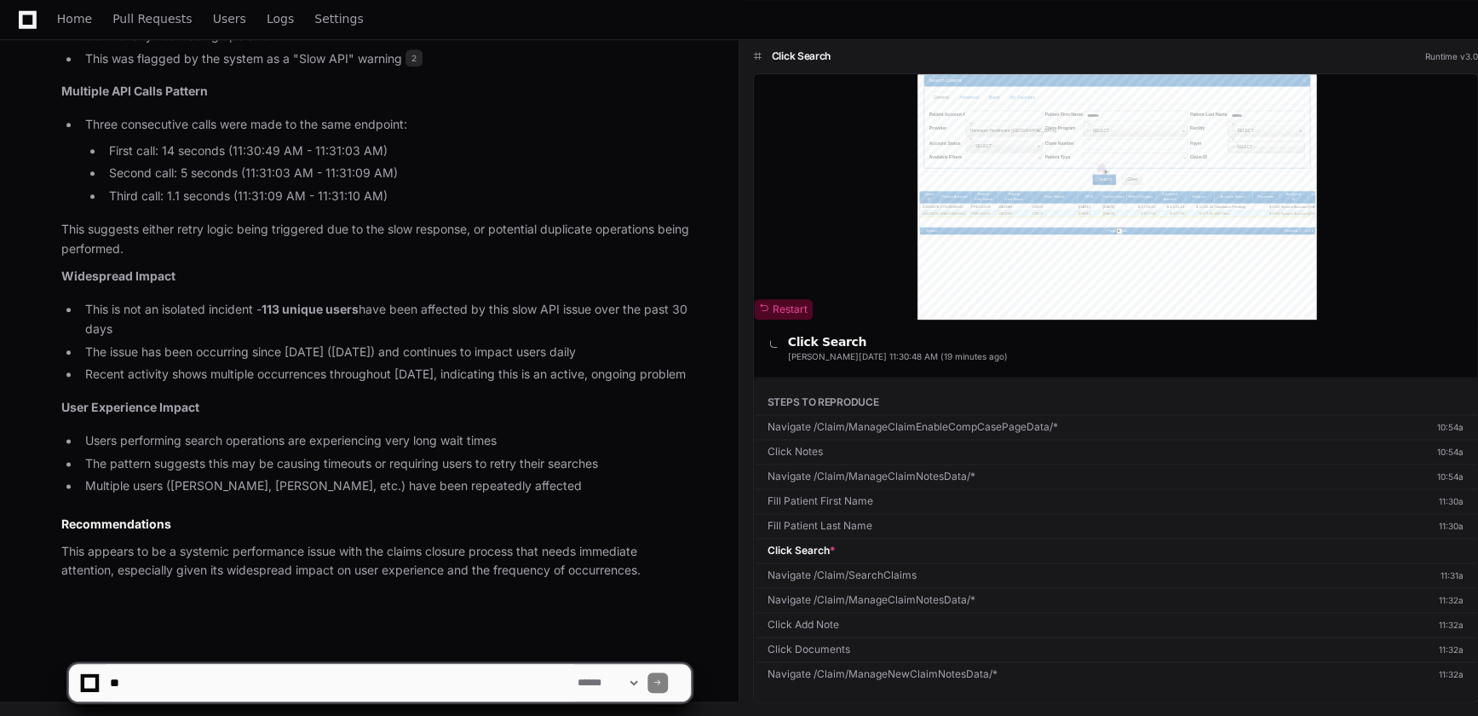
click at [577, 508] on article "Summary This trace shows a user (Susan Haynes) clicking "Search" from the claim…" at bounding box center [376, 212] width 630 height 738
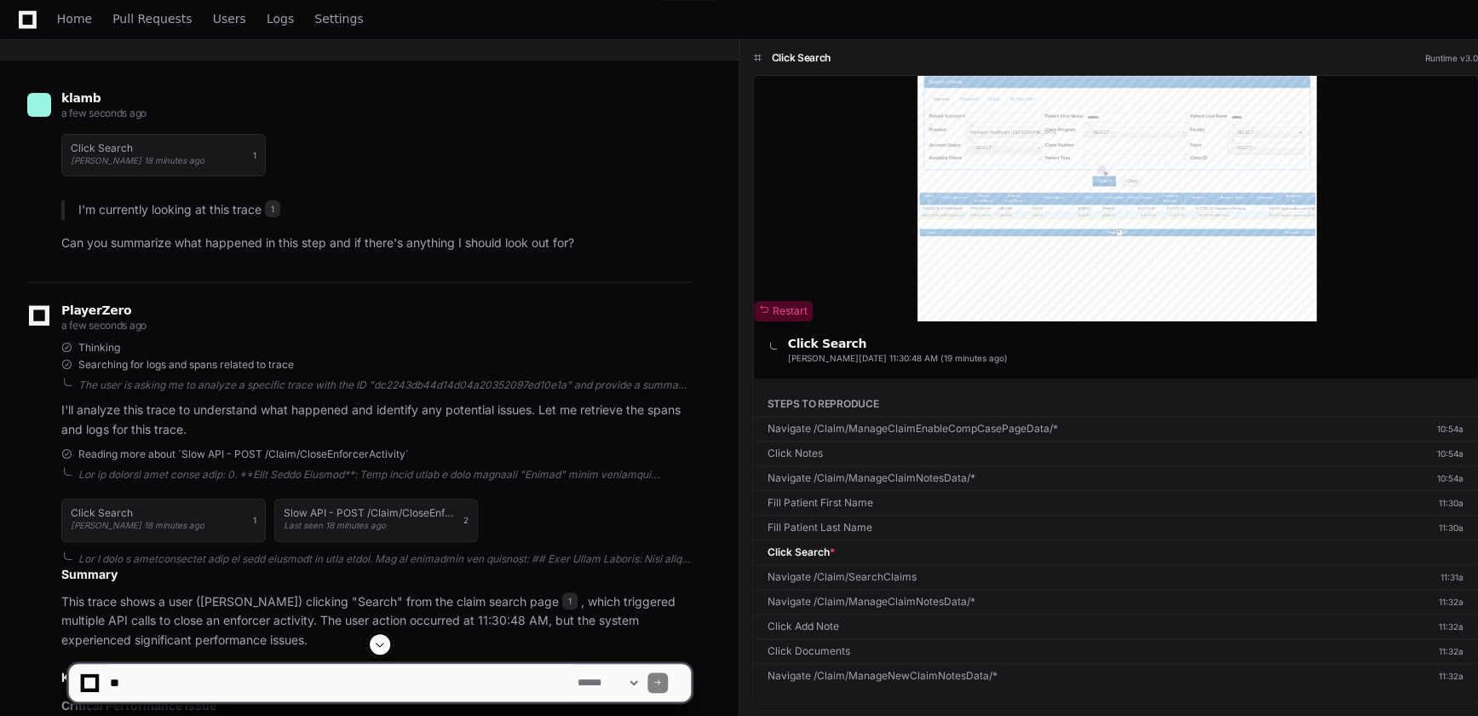
scroll to position [154, 0]
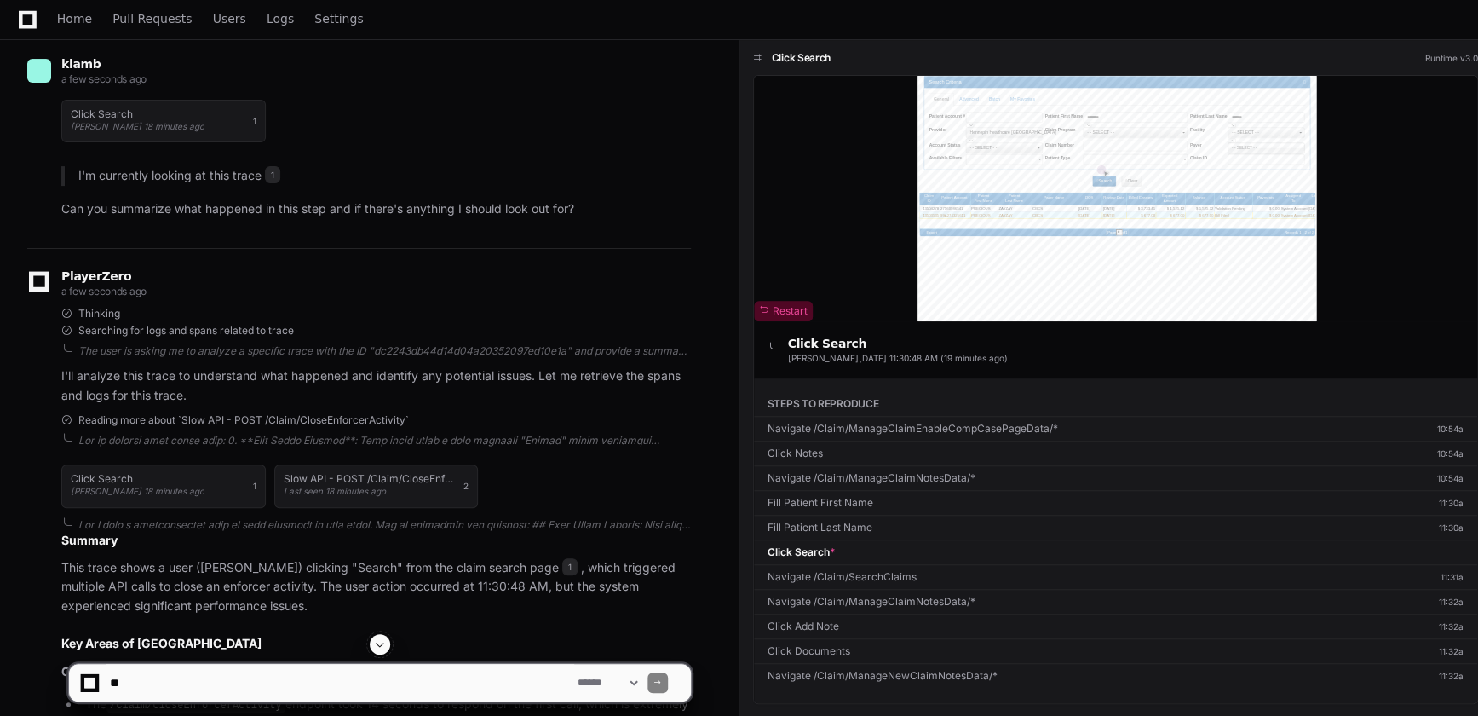
click at [264, 420] on span "Reading more about `Slow API - POST /Claim/CloseEnforcerActivity`" at bounding box center [243, 420] width 331 height 14
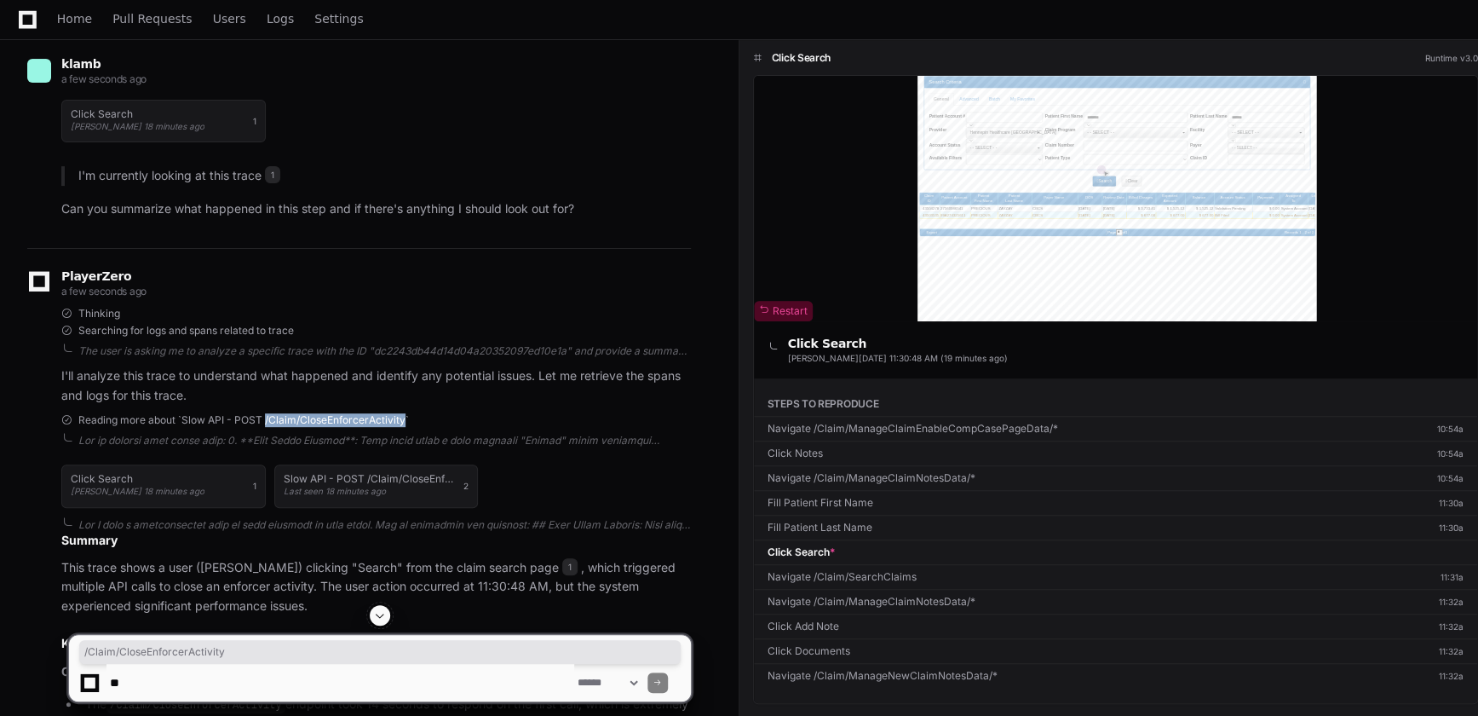
drag, startPoint x: 264, startPoint y: 420, endPoint x: 403, endPoint y: 422, distance: 138.9
click at [403, 422] on span "Reading more about `Slow API - POST /Claim/CloseEnforcerActivity`" at bounding box center [243, 420] width 331 height 14
copy span "/Claim/CloseEnforcerActivity"
click at [158, 690] on textarea at bounding box center [341, 682] width 468 height 37
type textarea "**********"
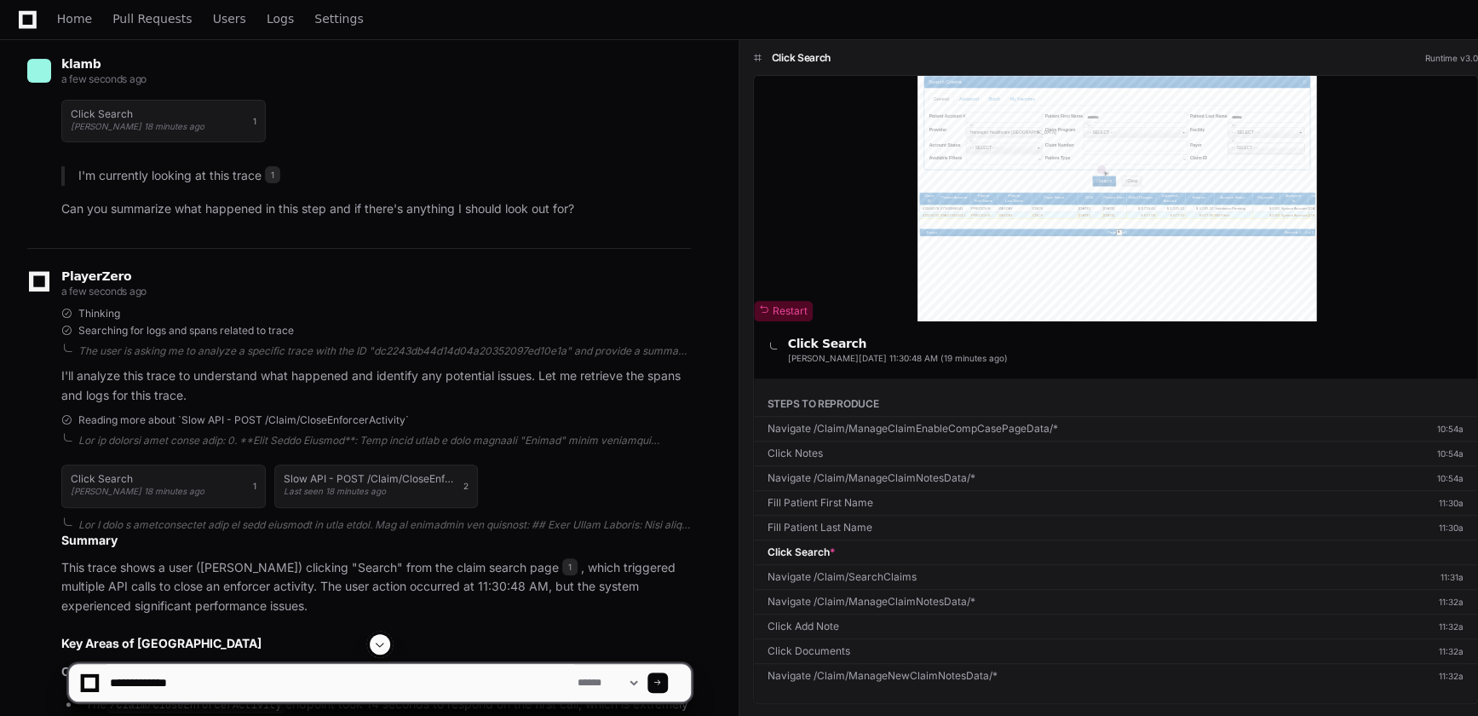
click at [662, 683] on span at bounding box center [658, 682] width 9 height 9
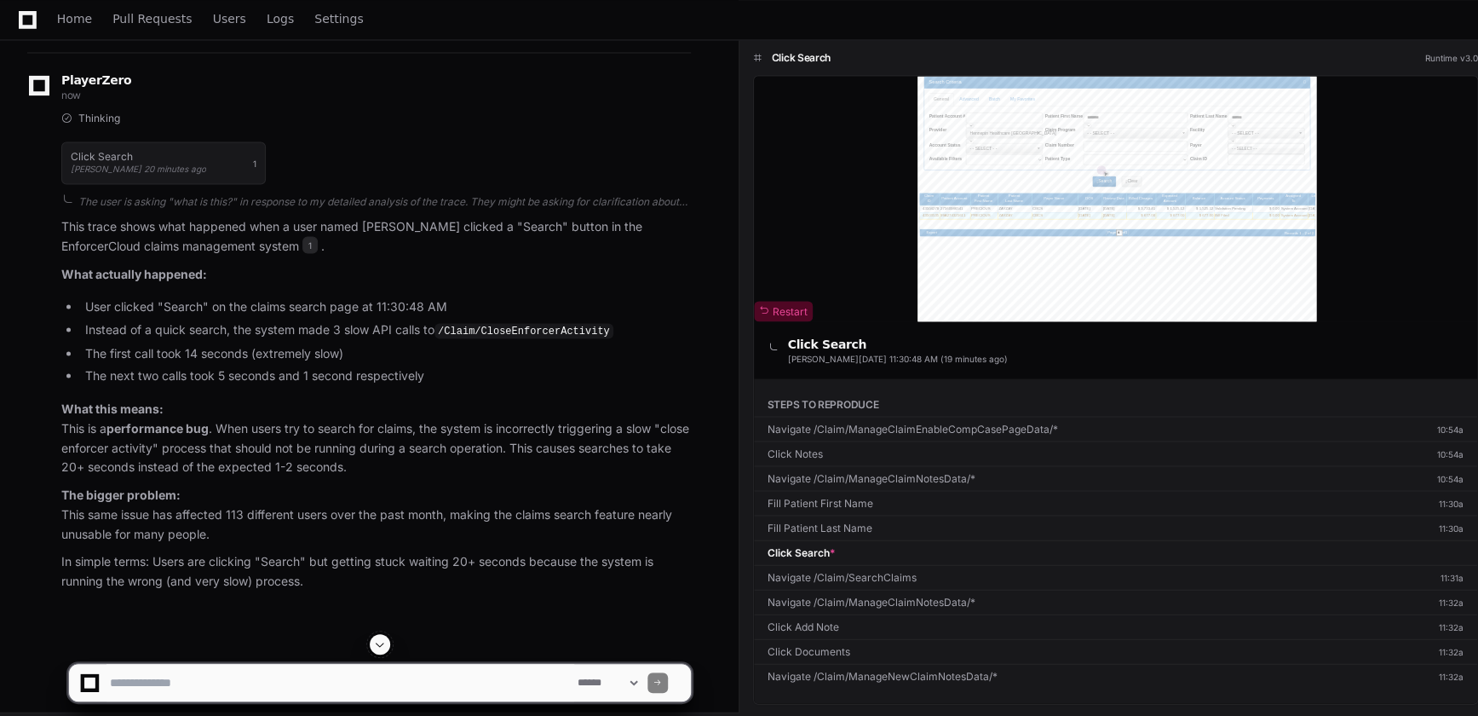
scroll to position [1518, 0]
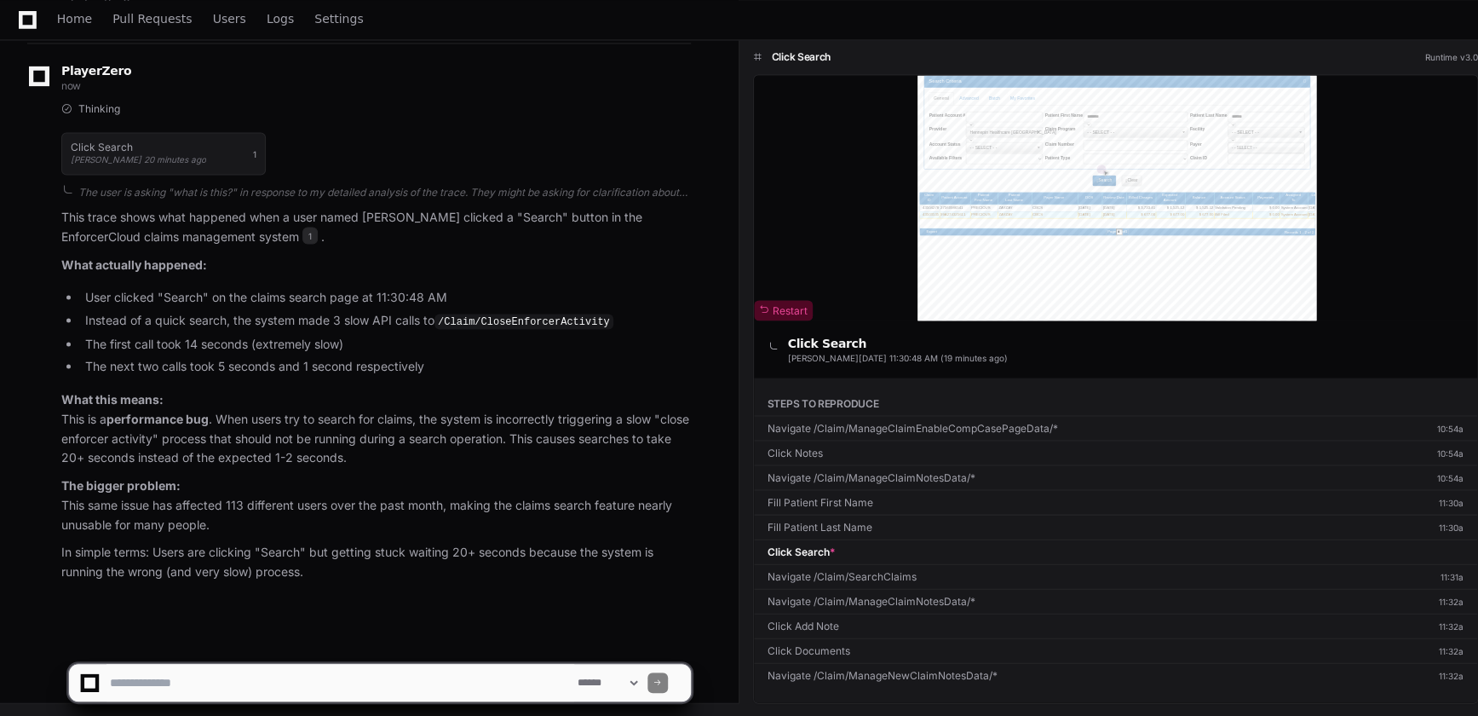
click at [153, 694] on textarea at bounding box center [341, 682] width 468 height 37
paste textarea "**********"
type textarea "**********"
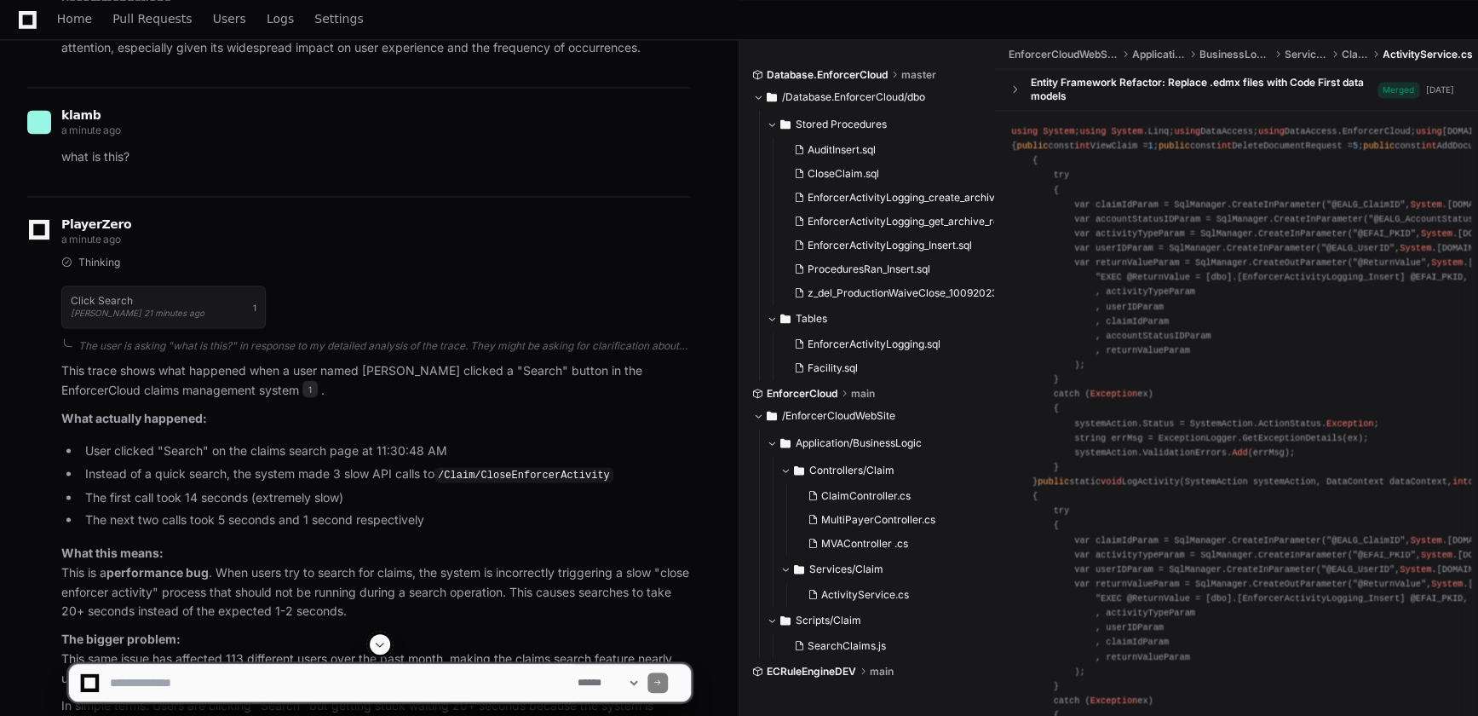
scroll to position [1073, 0]
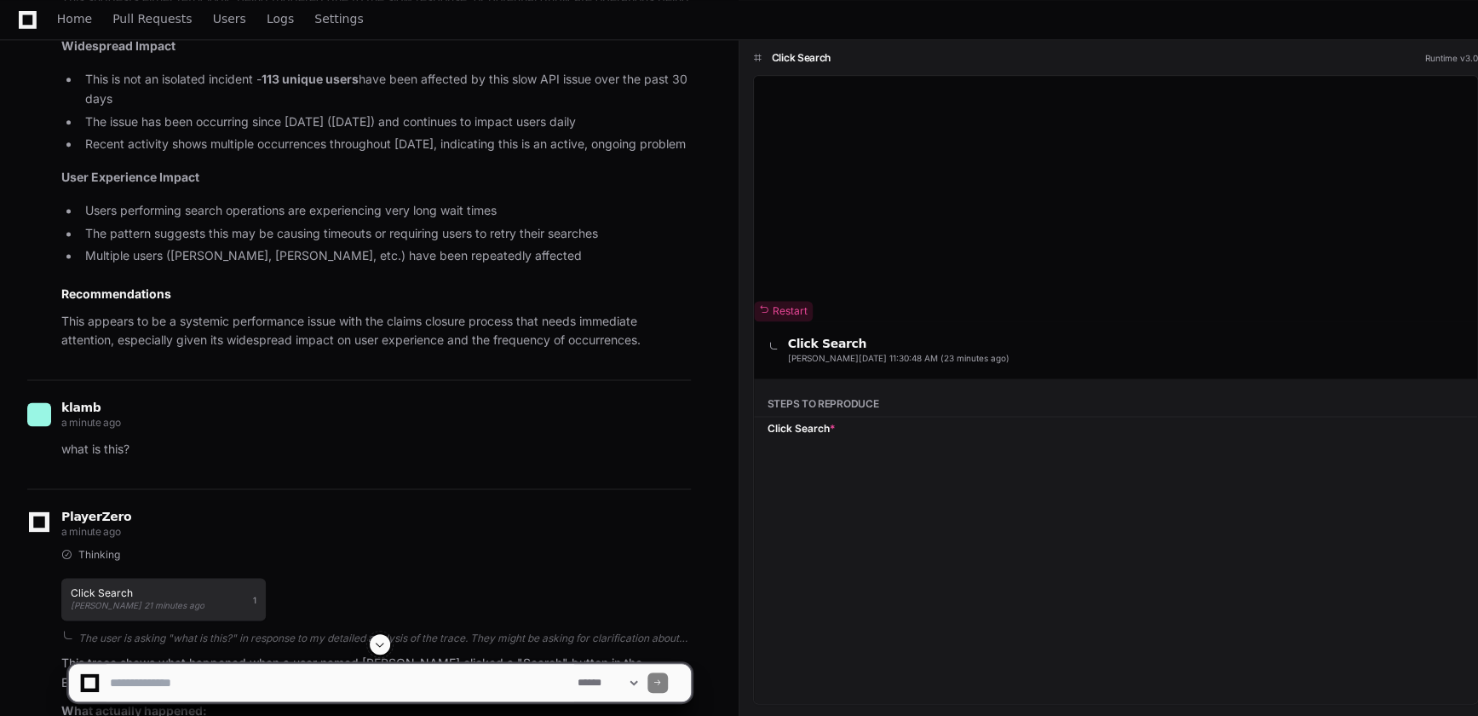
click at [187, 600] on span "Susan Haynes 21 minutes ago" at bounding box center [138, 604] width 134 height 10
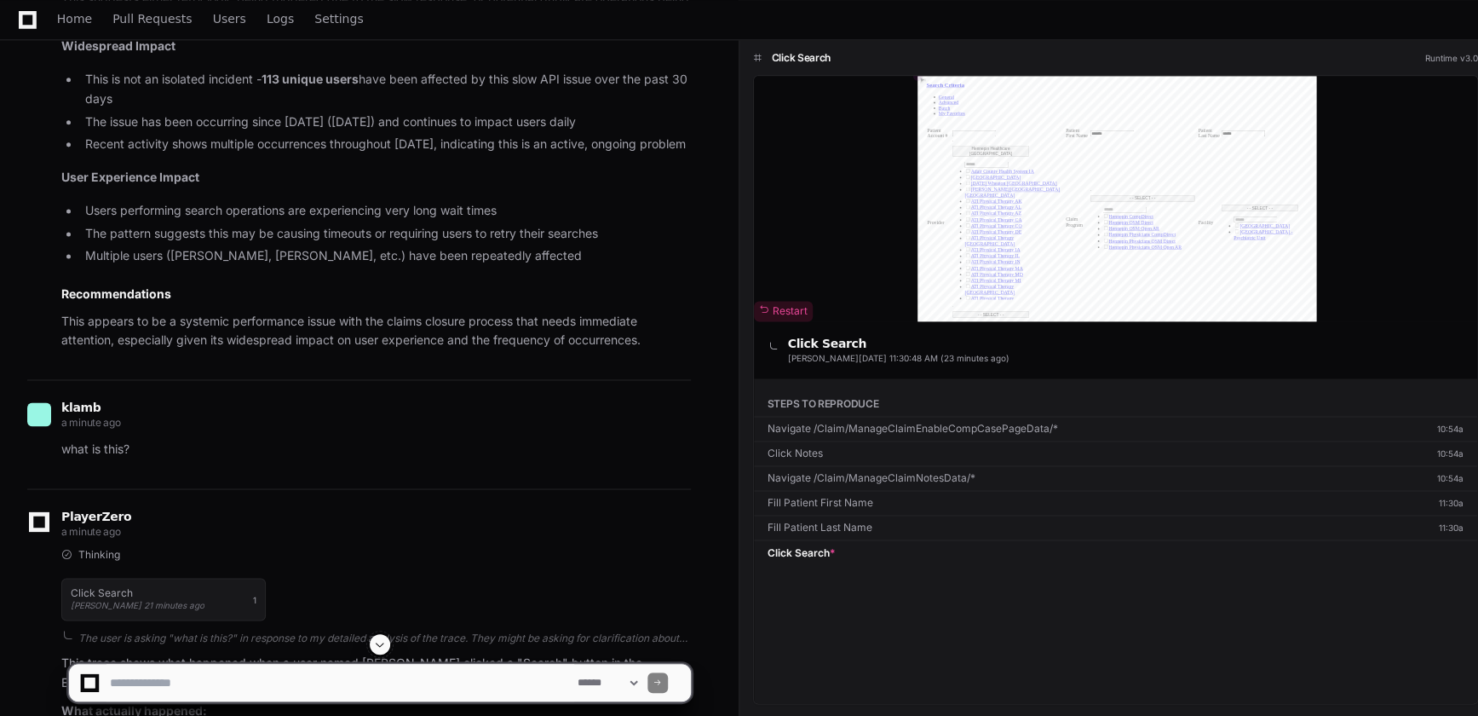
scroll to position [0, 0]
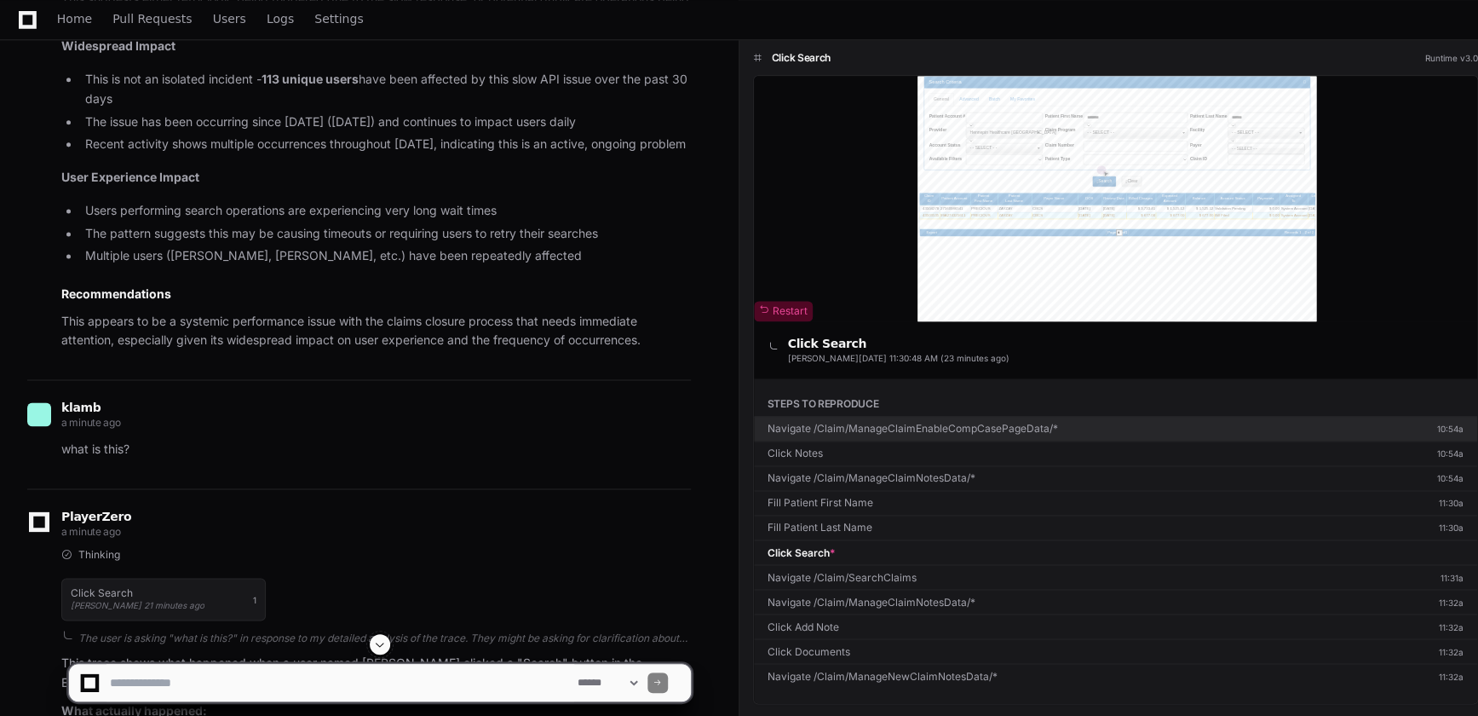
click at [897, 429] on div "Navigate /Claim/ManageClaimEnableCompCasePageData/*" at bounding box center [913, 429] width 291 height 14
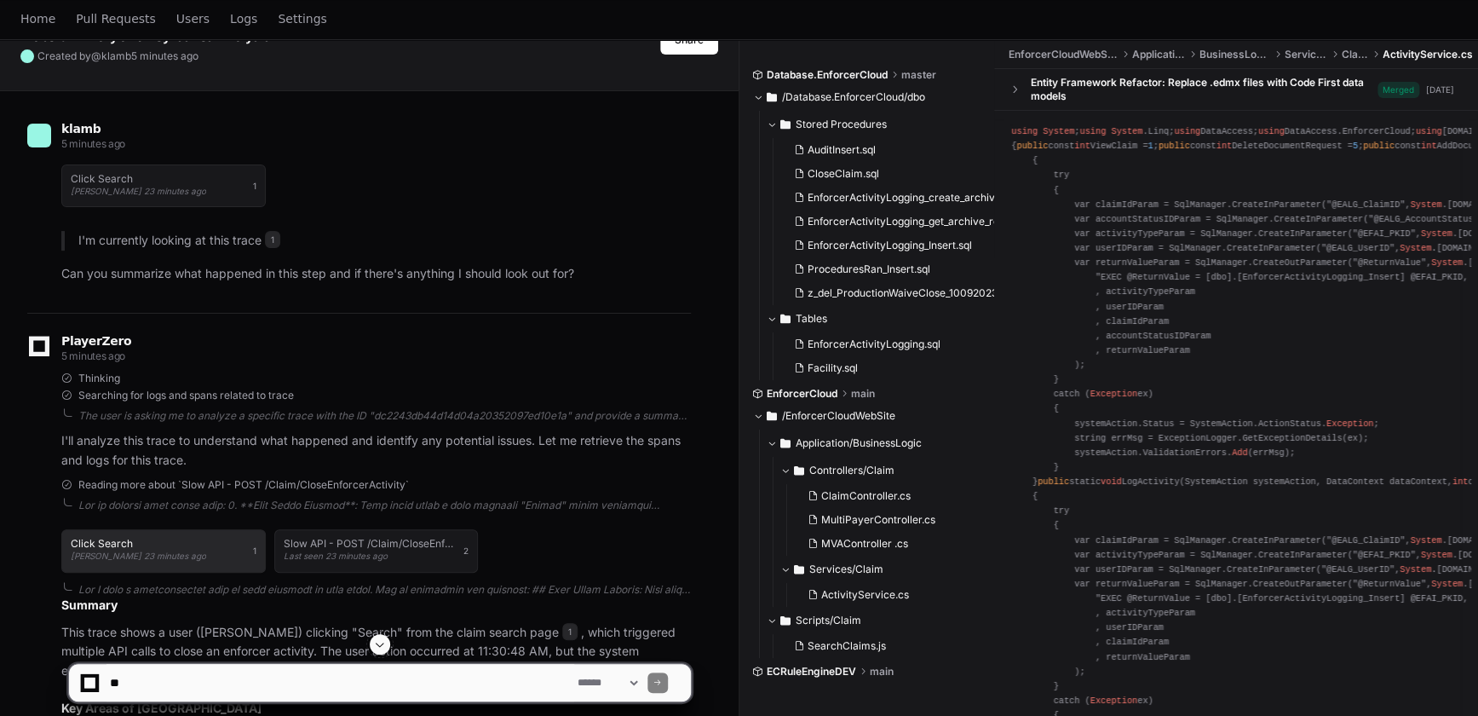
scroll to position [154, 0]
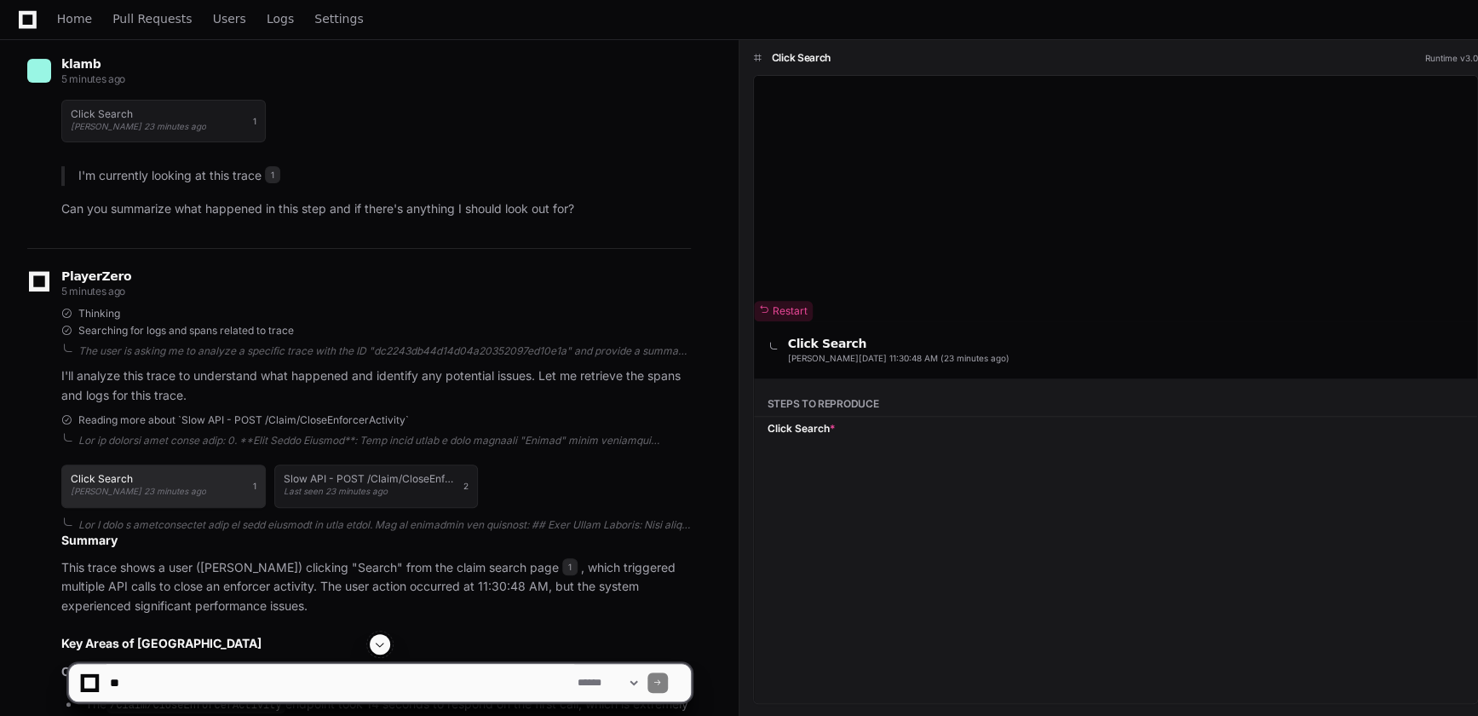
click at [131, 490] on span "Susan Haynes 23 minutes ago" at bounding box center [138, 491] width 135 height 10
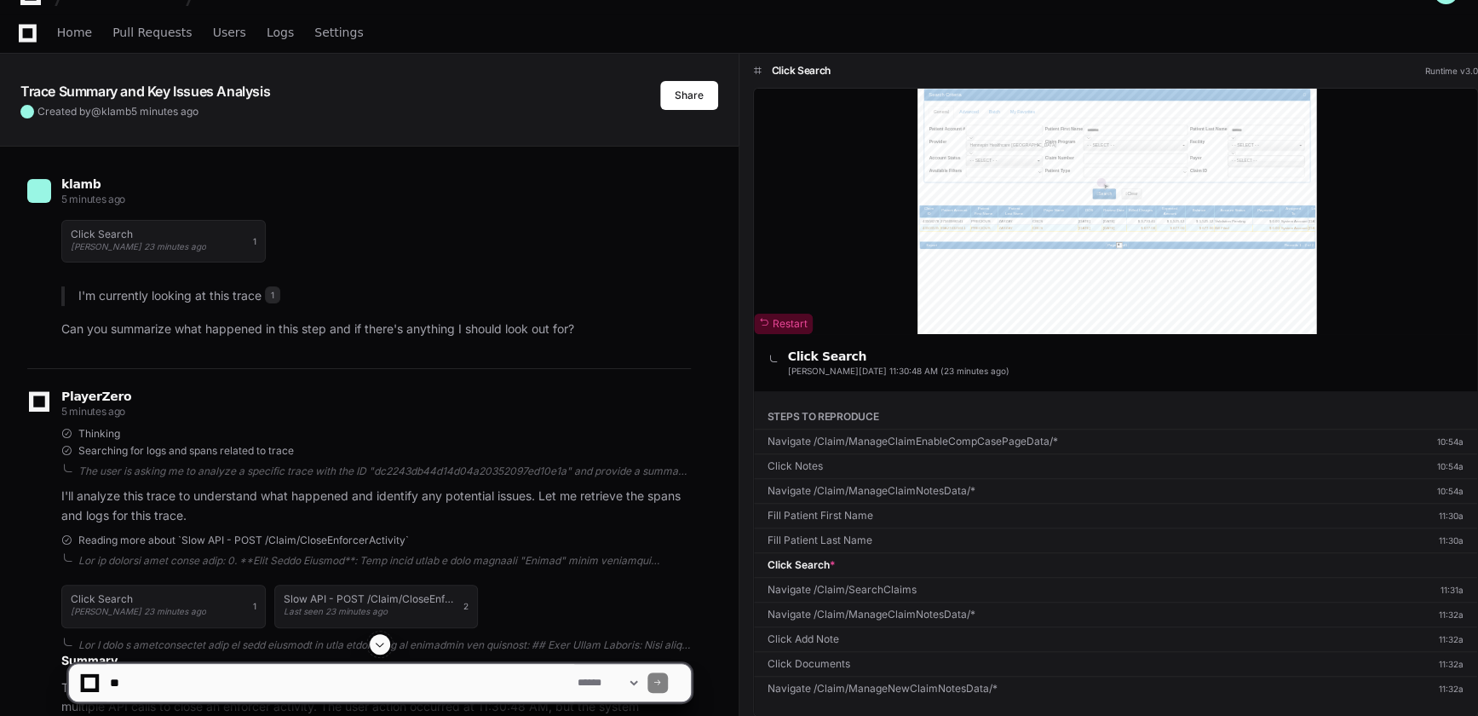
scroll to position [0, 0]
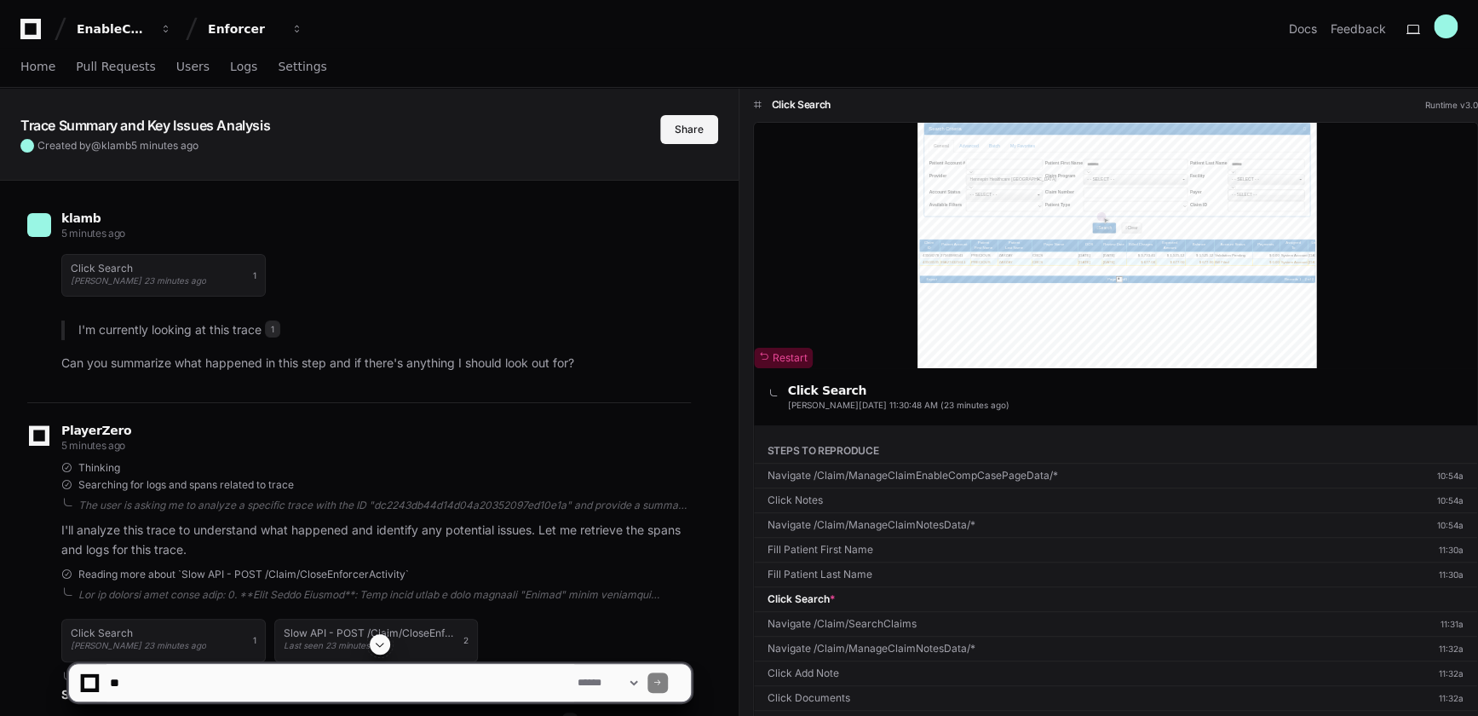
click at [673, 130] on button "Share" at bounding box center [689, 129] width 58 height 29
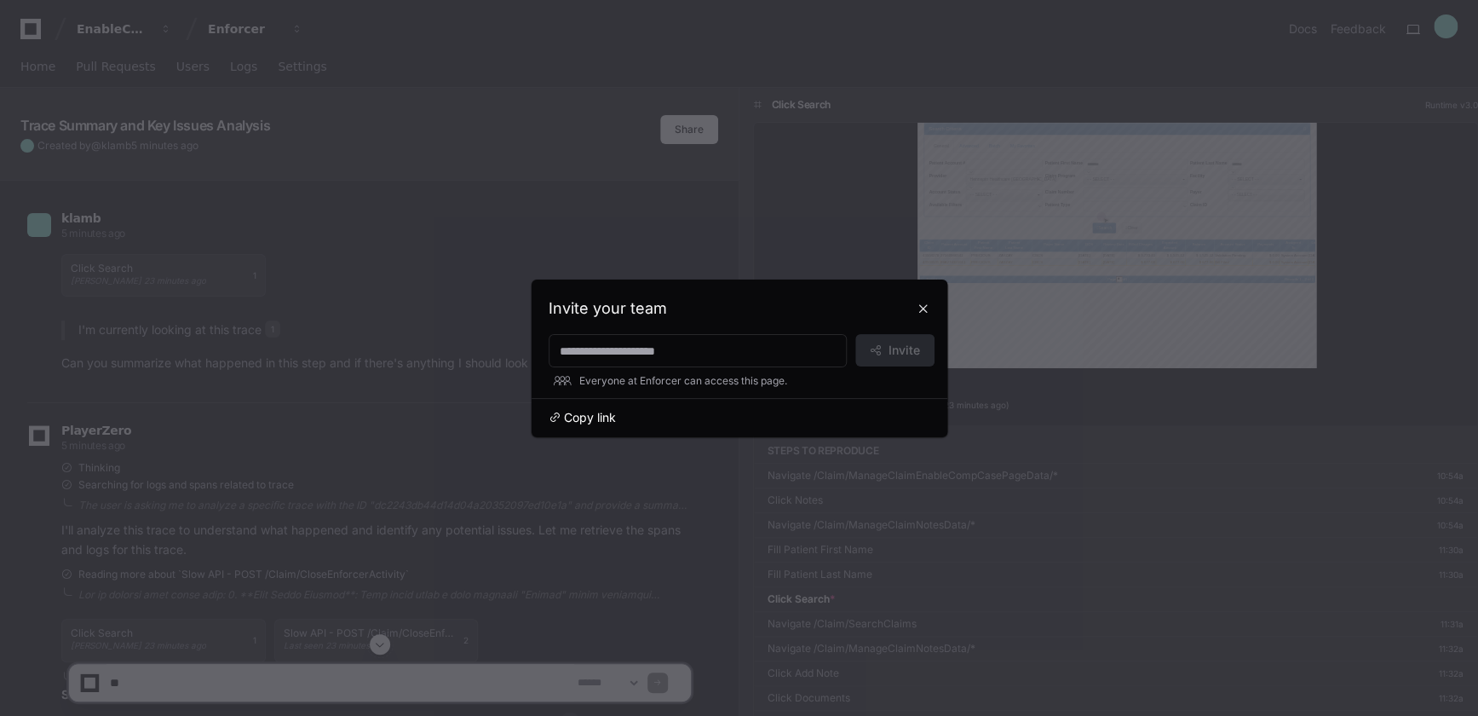
click at [579, 409] on span "Copy link" at bounding box center [590, 417] width 52 height 17
click at [923, 306] on button at bounding box center [923, 308] width 27 height 27
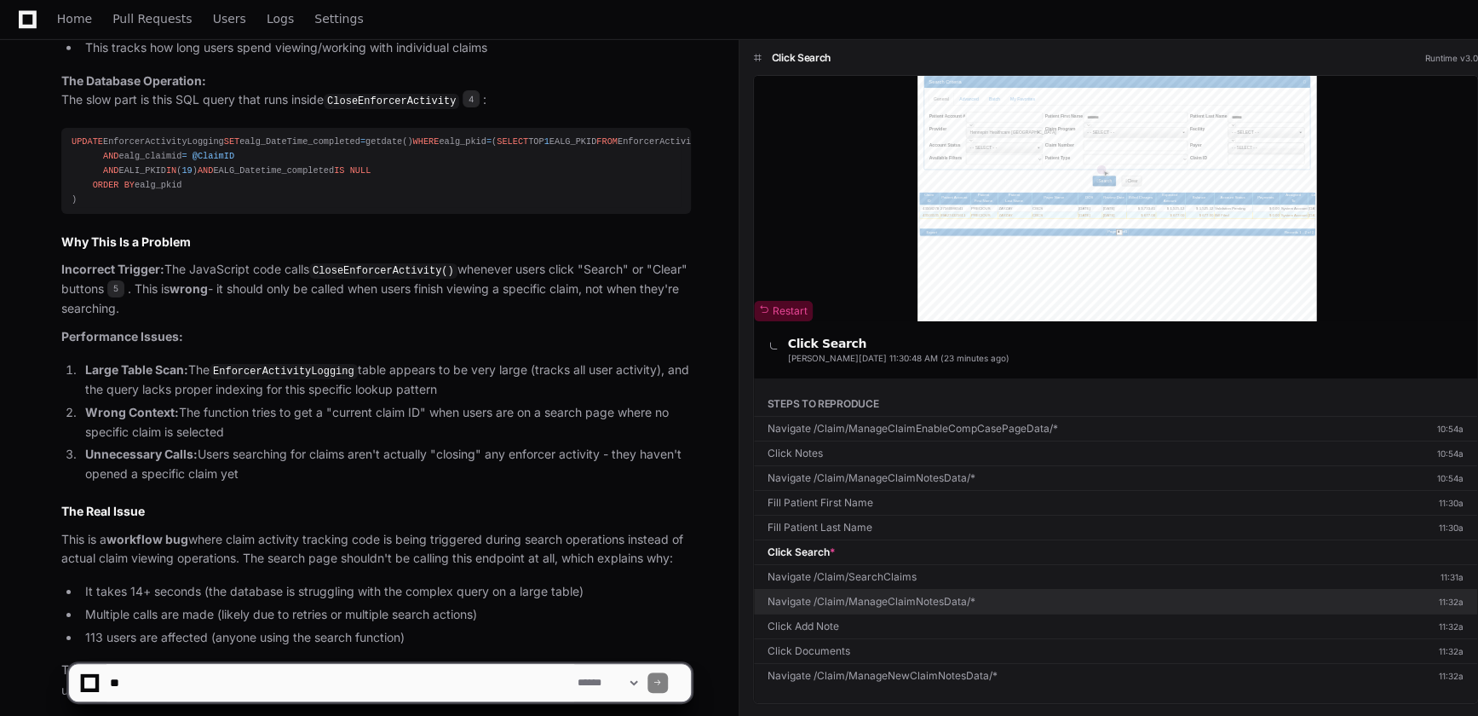
scroll to position [3009, 0]
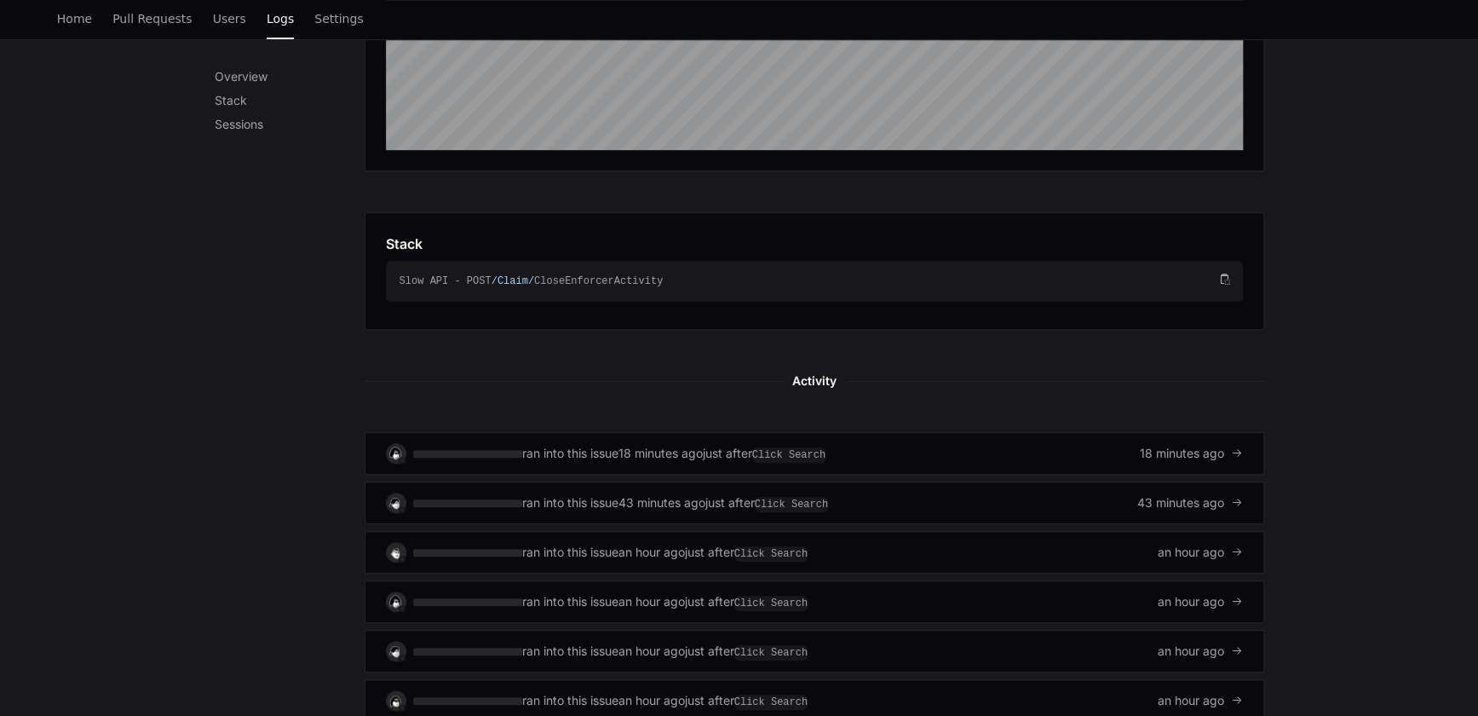
scroll to position [525, 0]
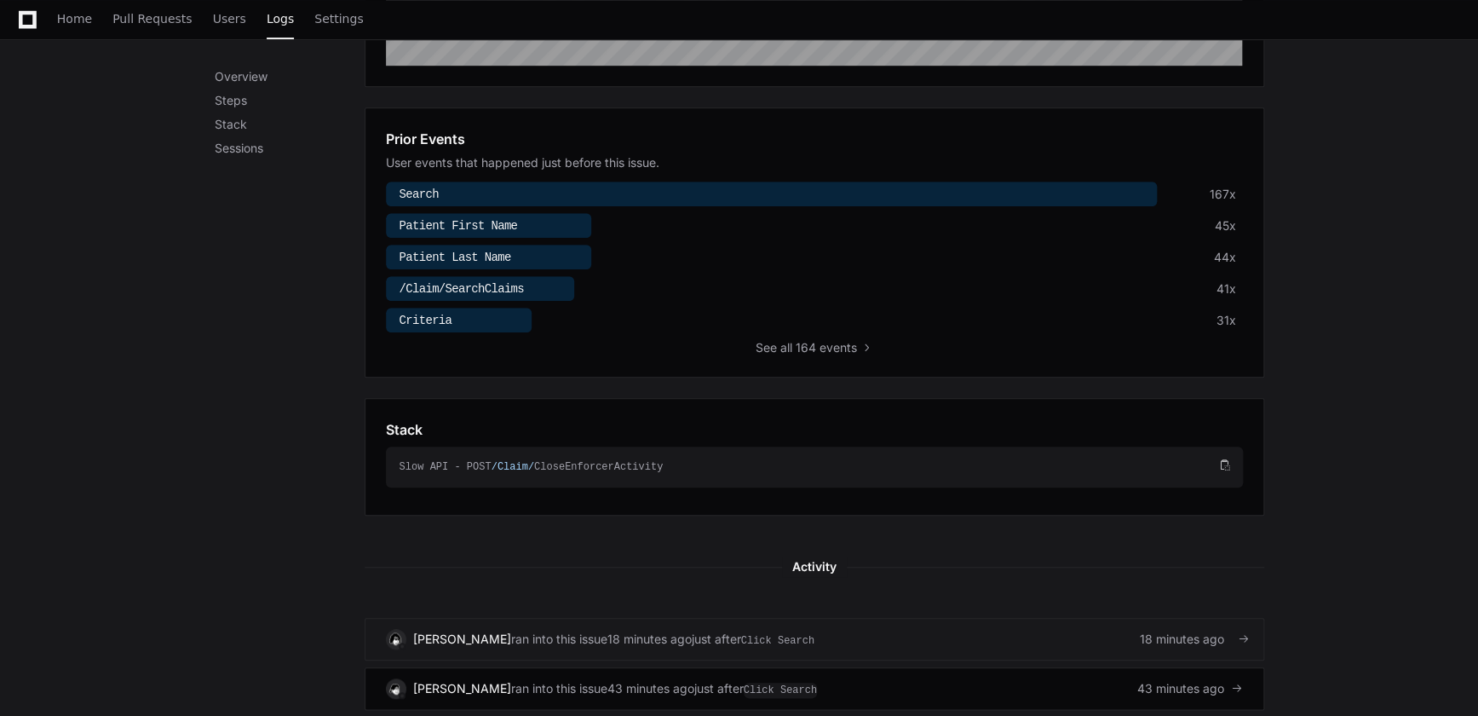
click at [511, 631] on span "ran into this issue" at bounding box center [559, 639] width 96 height 17
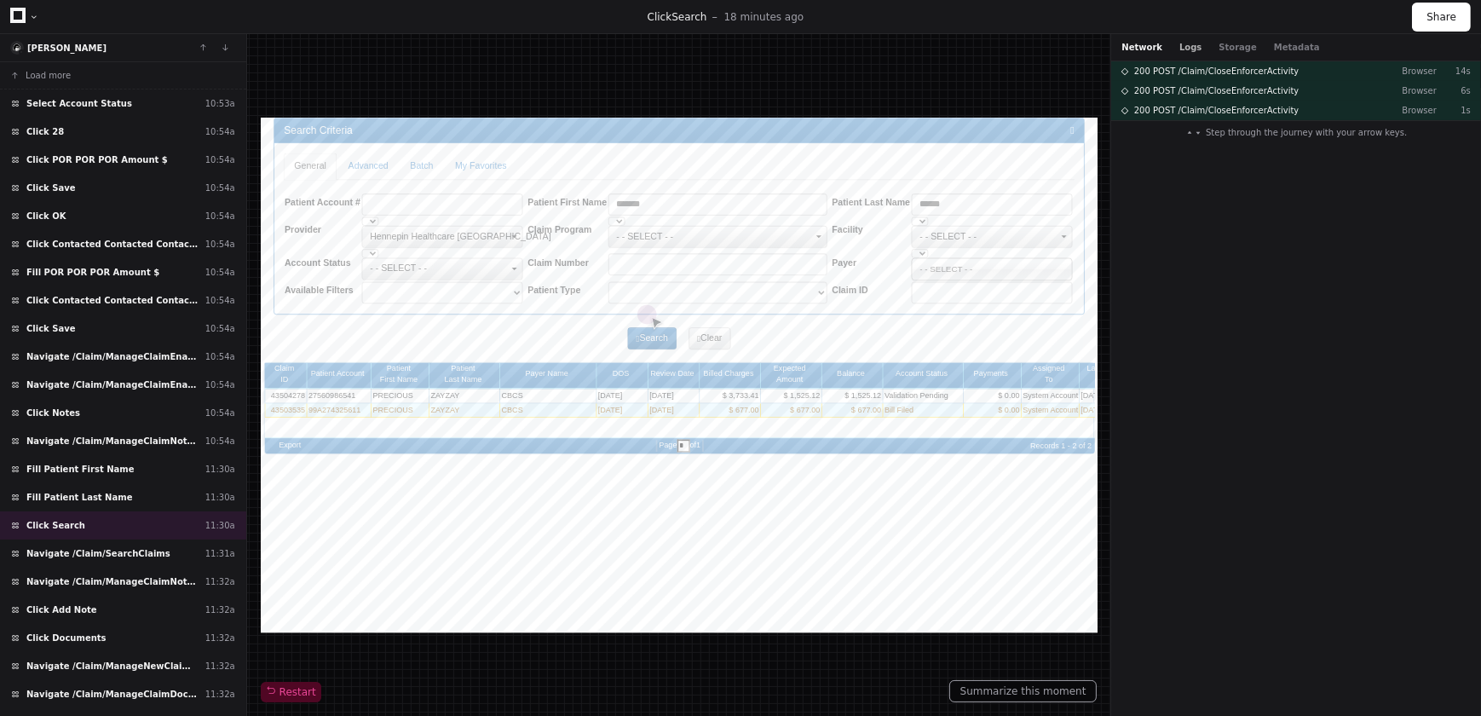
click at [1179, 45] on button "Logs" at bounding box center [1190, 47] width 22 height 13
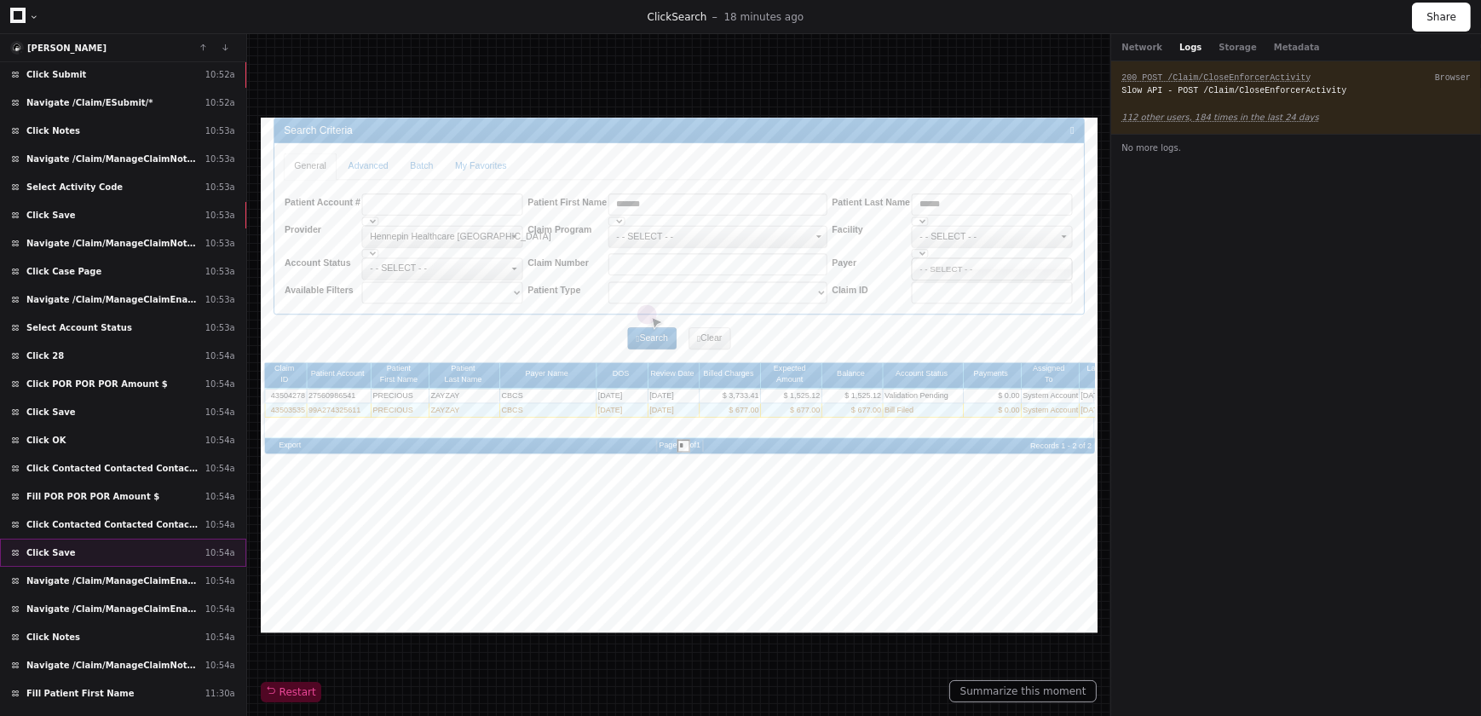
scroll to position [232, 0]
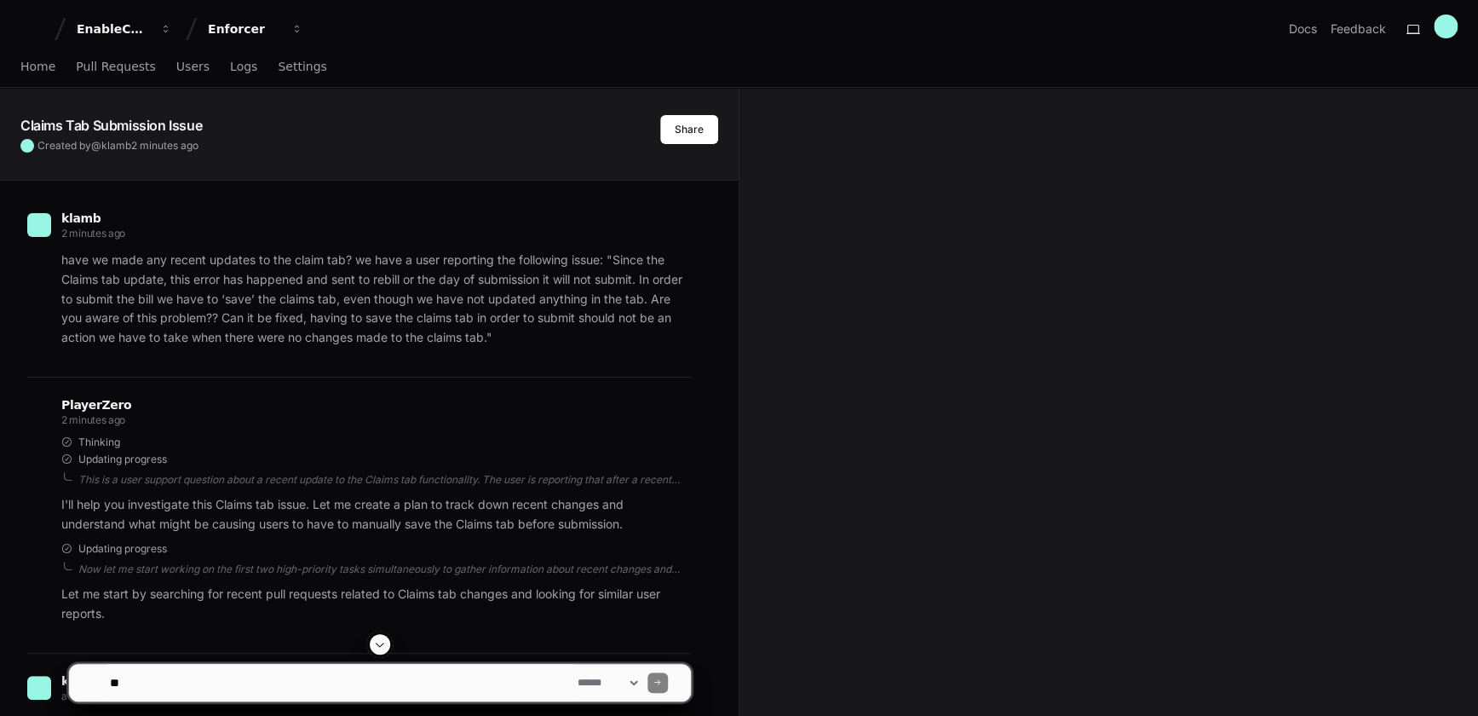
click at [232, 309] on p "have we made any recent updates to the claim tab? we have a user reporting the …" at bounding box center [376, 299] width 630 height 97
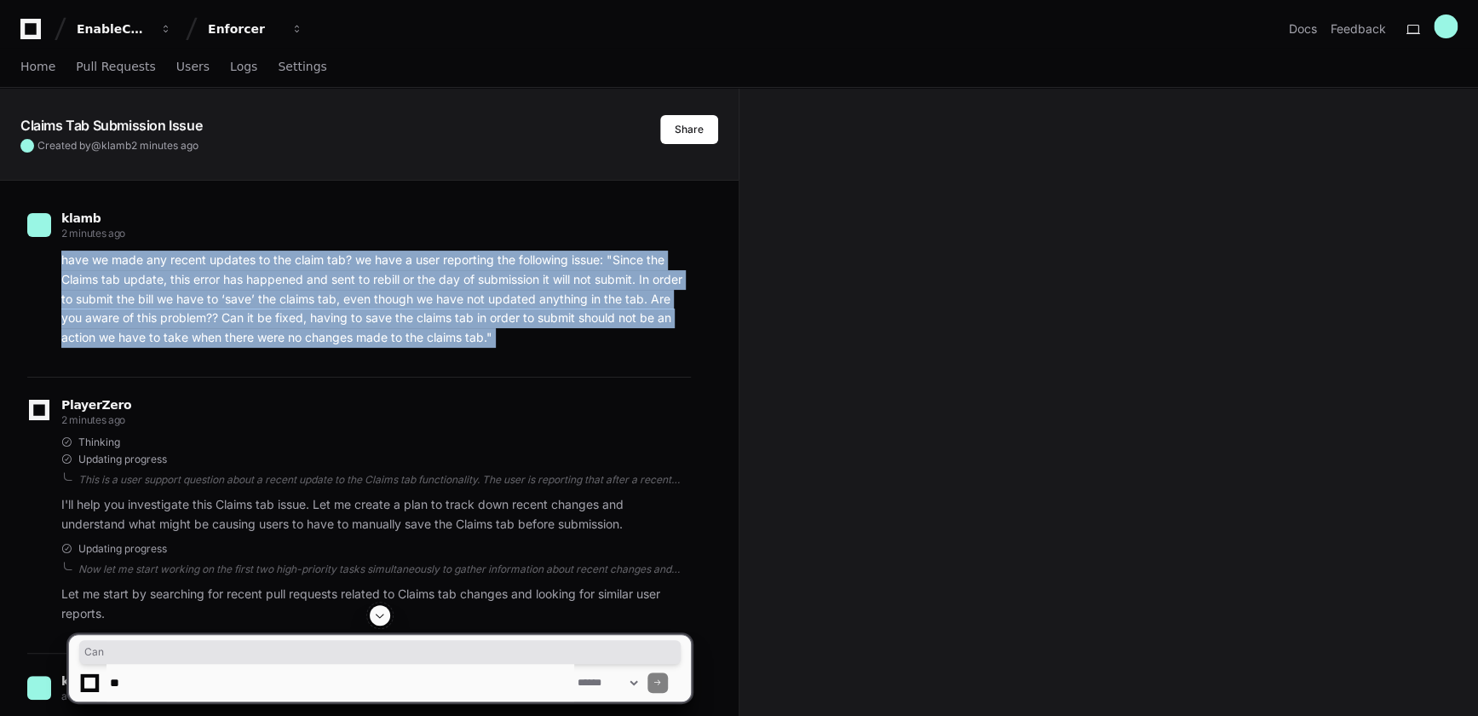
click at [232, 309] on p "have we made any recent updates to the claim tab? we have a user reporting the …" at bounding box center [376, 299] width 630 height 97
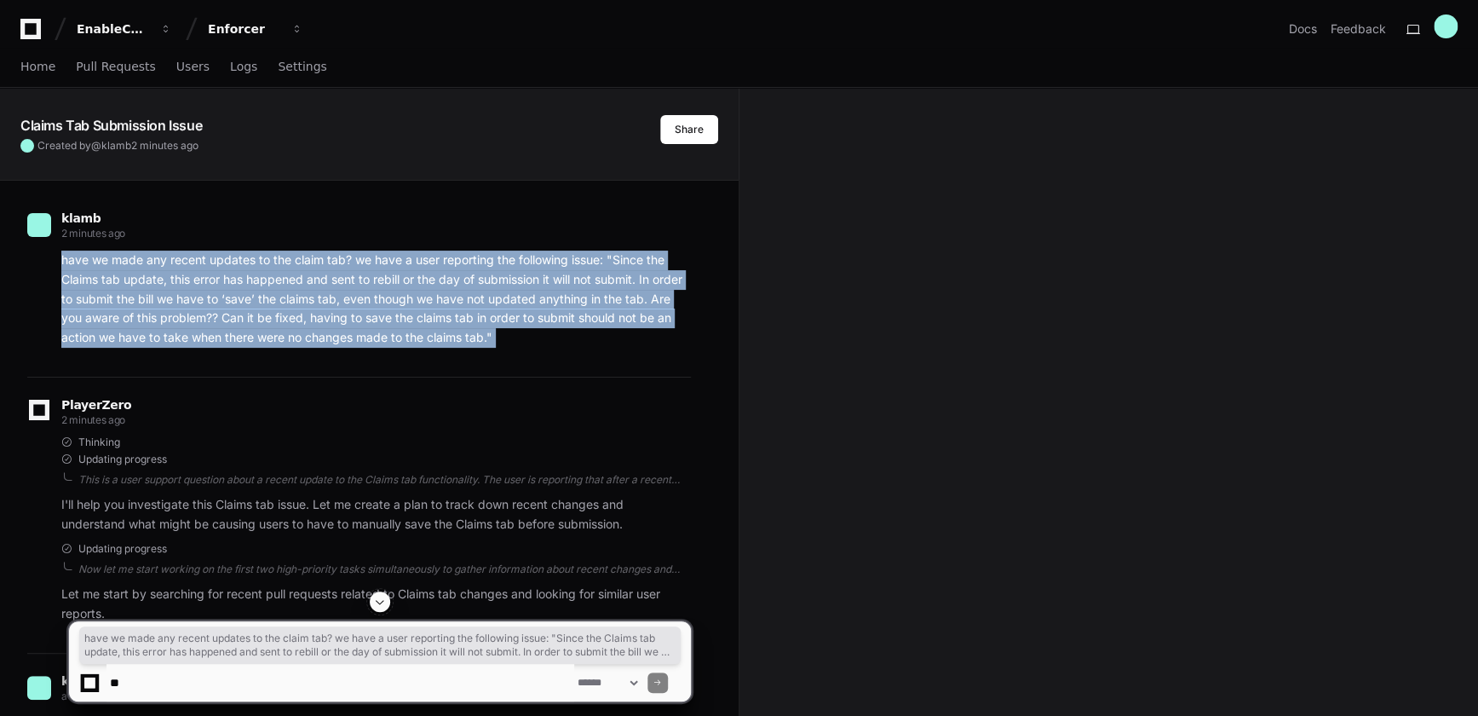
copy div "have we made any recent updates to the claim tab? we have a user reporting the …"
click at [32, 74] on link "Home" at bounding box center [37, 67] width 35 height 39
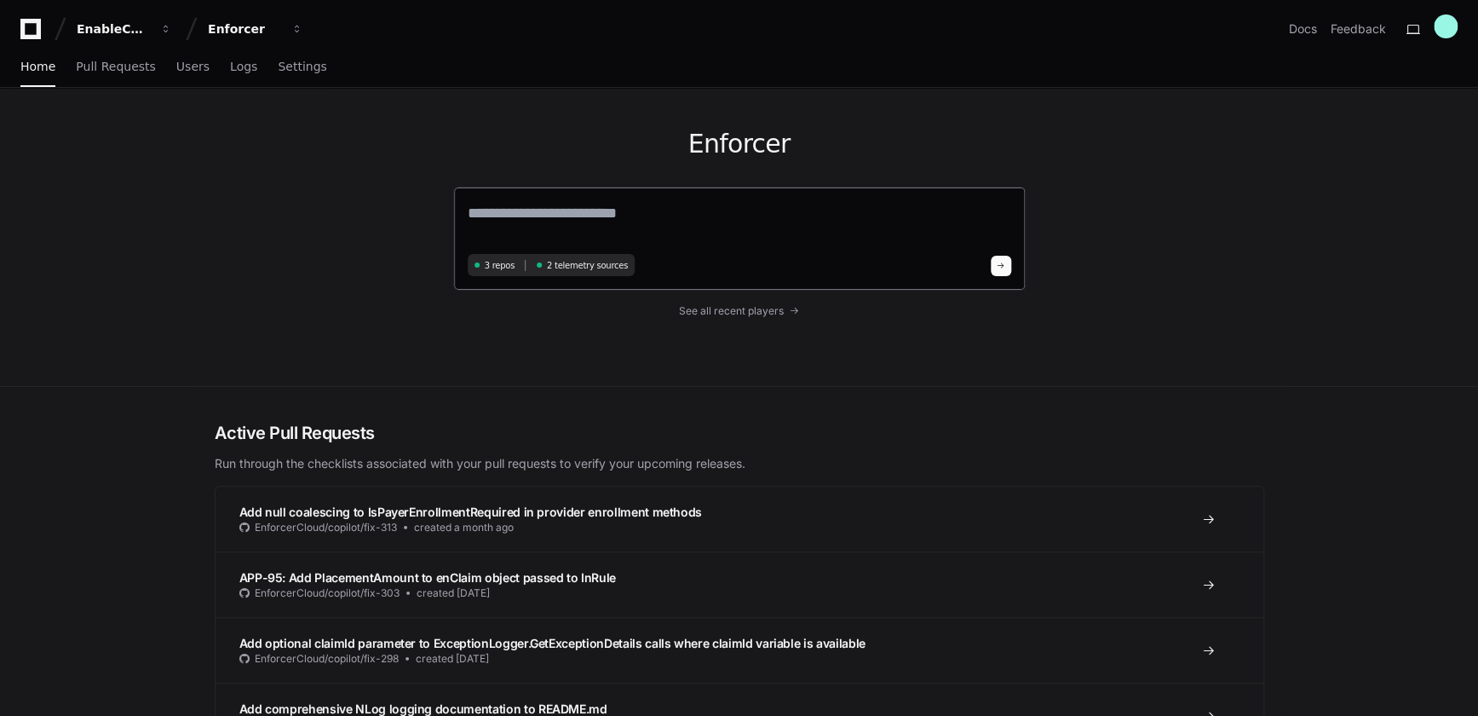
click at [675, 202] on textarea at bounding box center [740, 225] width 544 height 48
paste textarea "**********"
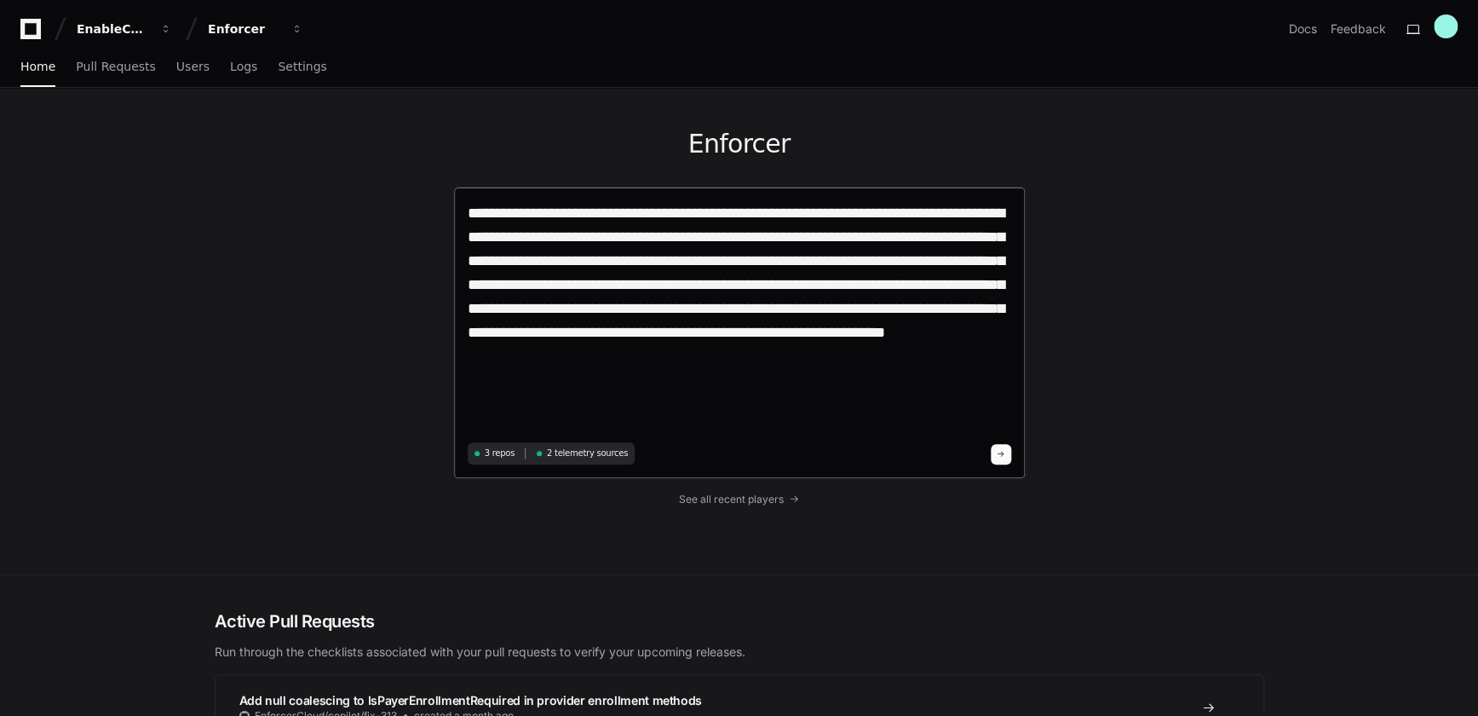
type textarea "**********"
click at [1001, 455] on span at bounding box center [1001, 454] width 9 height 9
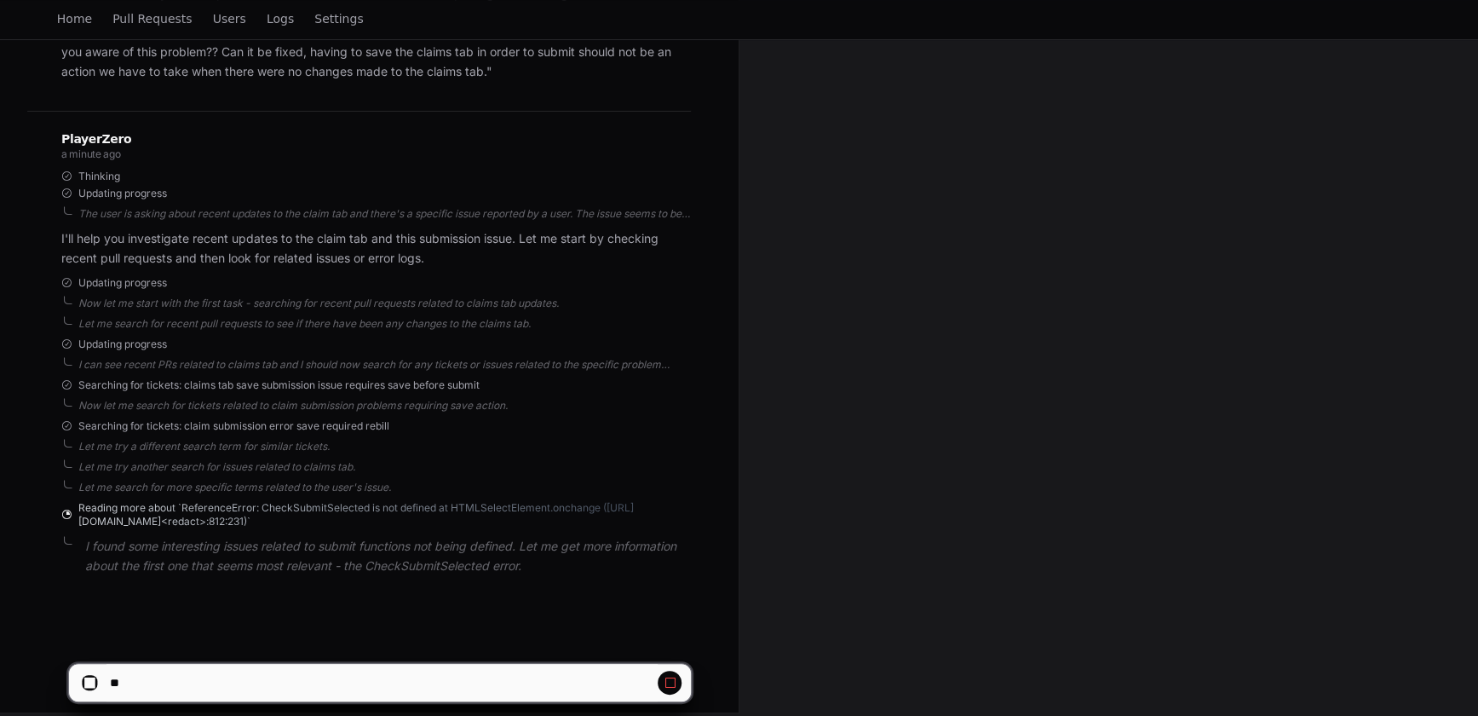
scroll to position [276, 0]
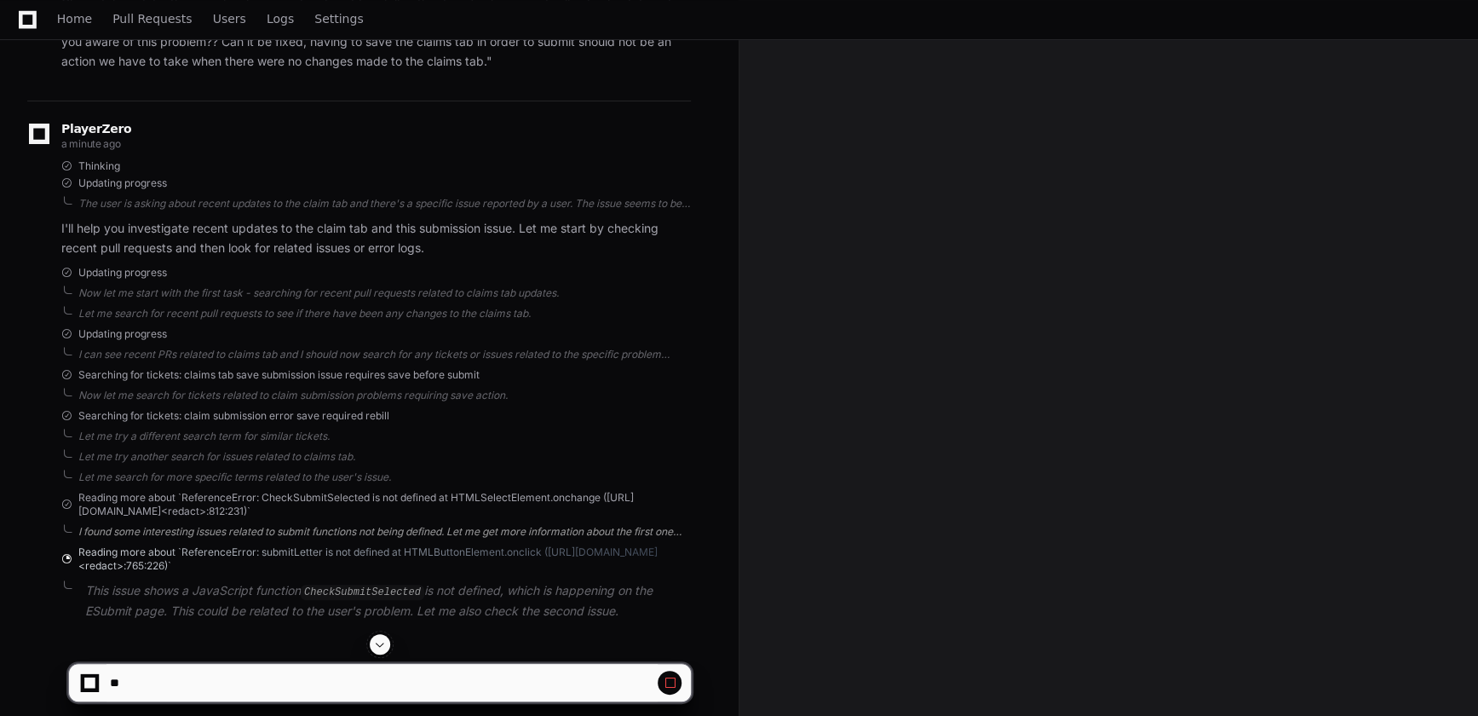
click at [338, 532] on div "I found some interesting issues related to submit functions not being defined. …" at bounding box center [384, 532] width 613 height 14
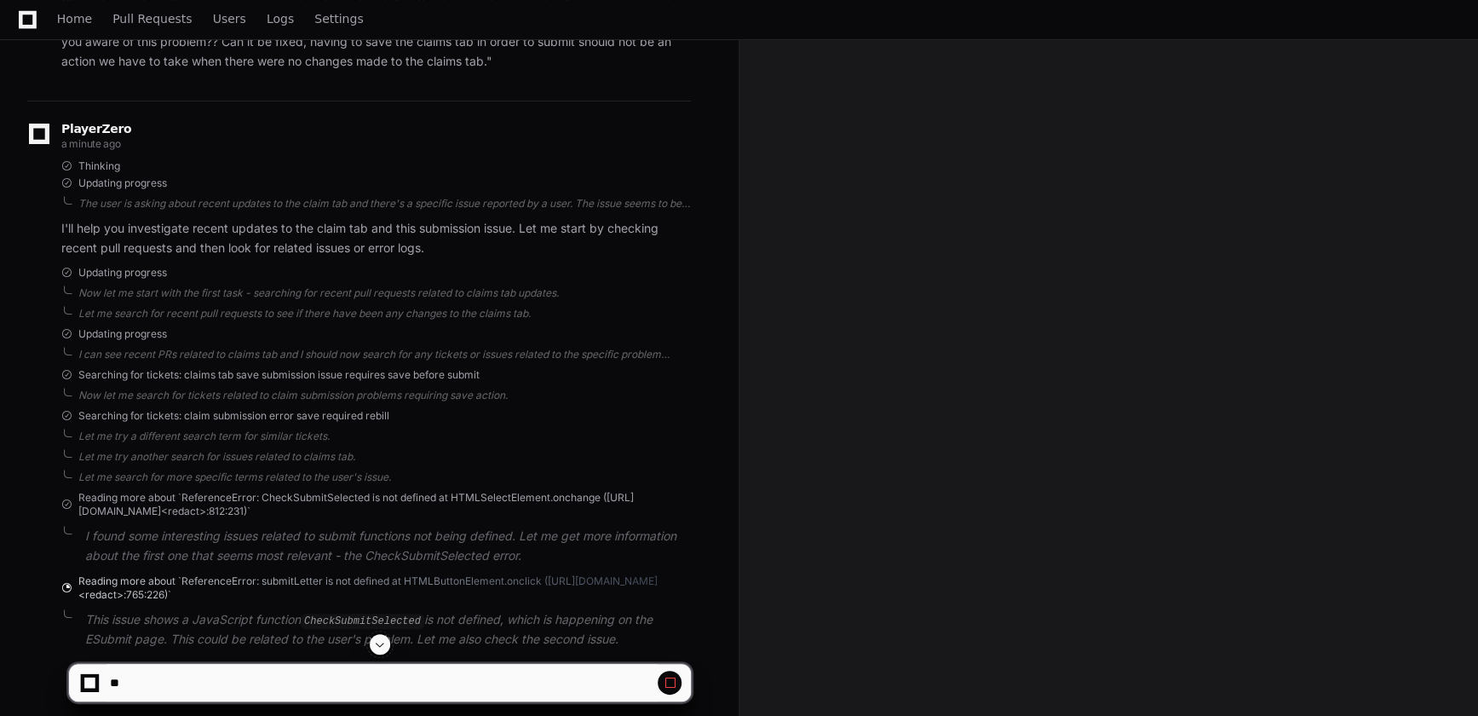
click at [174, 533] on p "I found some interesting issues related to submit functions not being defined. …" at bounding box center [388, 546] width 606 height 39
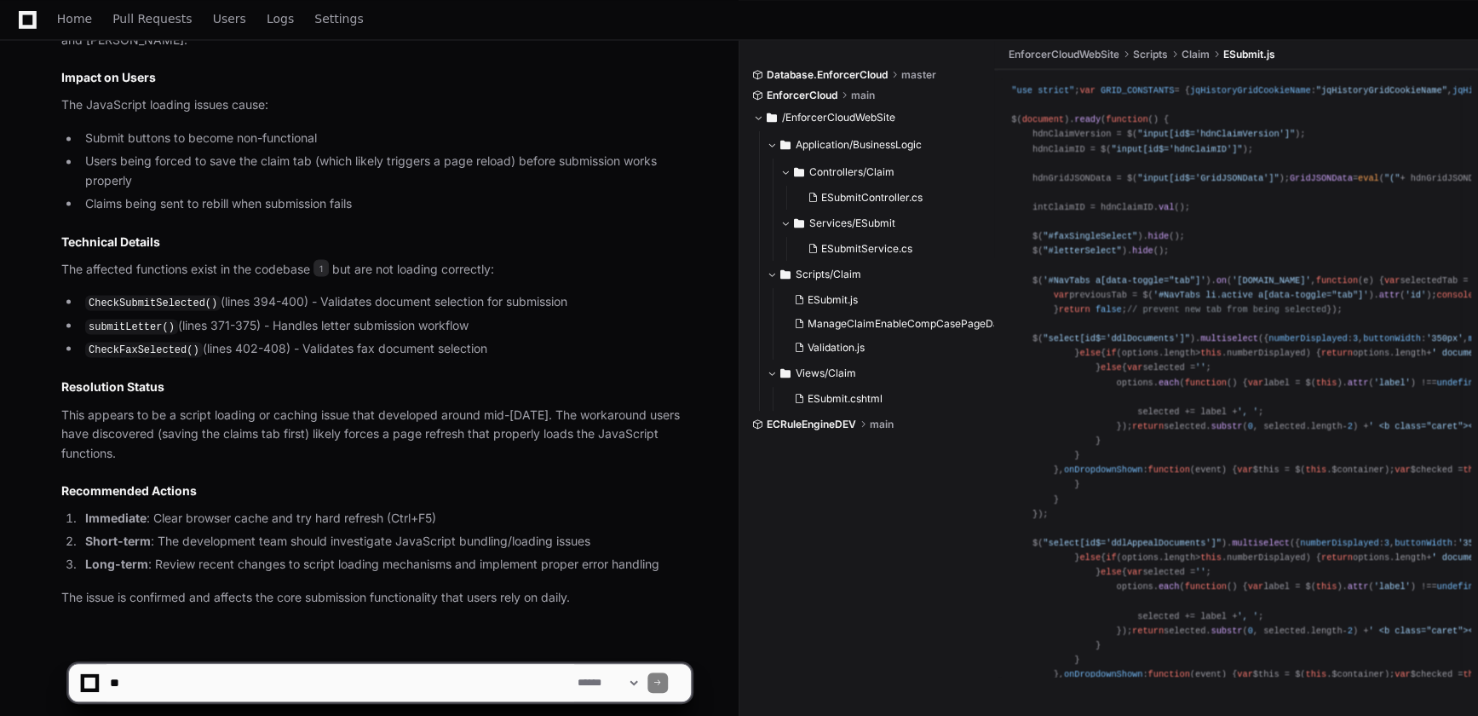
scroll to position [1445, 0]
